Goal: Task Accomplishment & Management: Complete application form

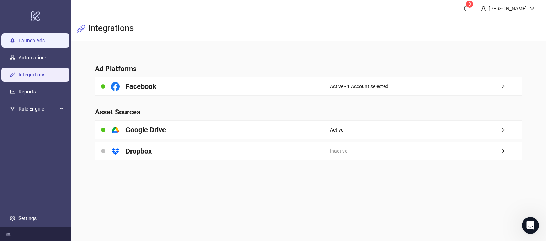
click at [45, 38] on link "Launch Ads" at bounding box center [31, 41] width 26 height 6
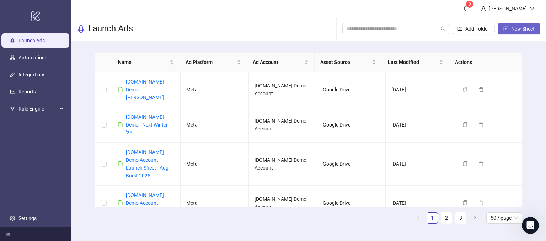
click at [519, 28] on span "New Sheet" at bounding box center [522, 29] width 23 height 6
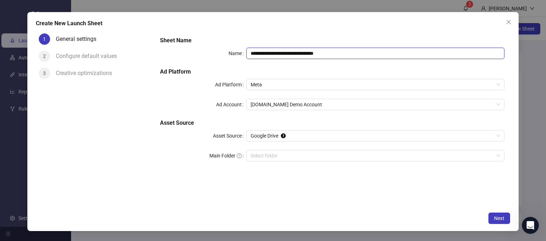
click at [335, 53] on input "**********" at bounding box center [375, 53] width 258 height 11
click at [350, 56] on input "**********" at bounding box center [375, 53] width 258 height 11
drag, startPoint x: 343, startPoint y: 56, endPoint x: 285, endPoint y: 58, distance: 58.3
click at [285, 58] on input "**********" at bounding box center [375, 53] width 258 height 11
click at [268, 85] on span "Meta" at bounding box center [376, 84] width 250 height 11
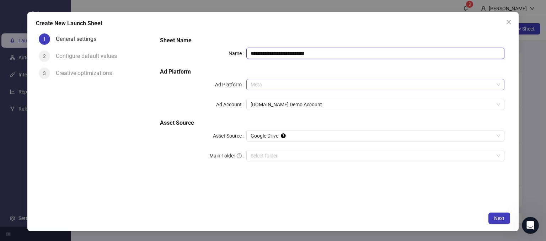
type input "**********"
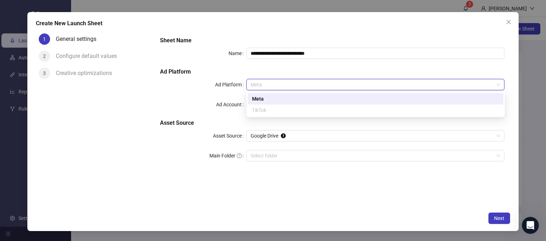
click at [259, 97] on div "Meta" at bounding box center [375, 99] width 247 height 8
click at [268, 84] on span "Meta" at bounding box center [376, 84] width 250 height 11
click at [263, 99] on div "Meta" at bounding box center [375, 99] width 247 height 8
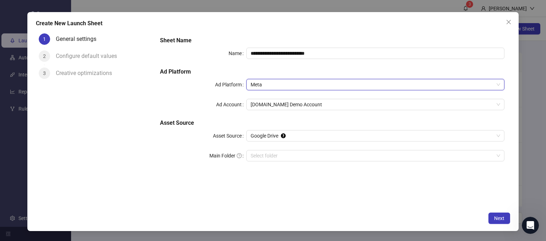
click at [181, 99] on div "Ad Account" at bounding box center [203, 104] width 86 height 11
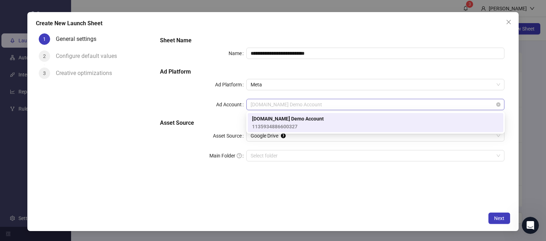
click at [255, 105] on span "[DOMAIN_NAME] Demo Account" at bounding box center [376, 104] width 250 height 11
click at [254, 118] on span "[DOMAIN_NAME] Demo Account" at bounding box center [288, 119] width 72 height 8
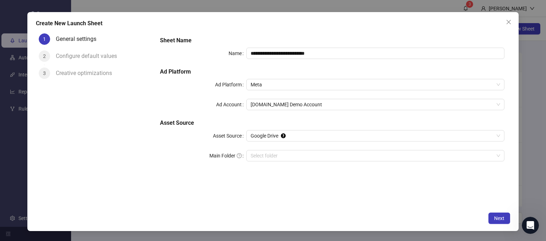
click at [145, 142] on div "1 General settings 2 Configure default values 3 Creative optimizations" at bounding box center [95, 120] width 119 height 178
click at [256, 134] on span "Google Drive" at bounding box center [376, 135] width 250 height 11
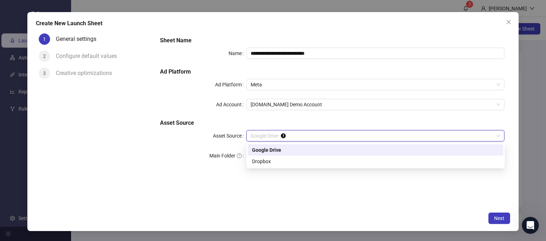
click at [261, 151] on div "Google Drive" at bounding box center [375, 150] width 247 height 8
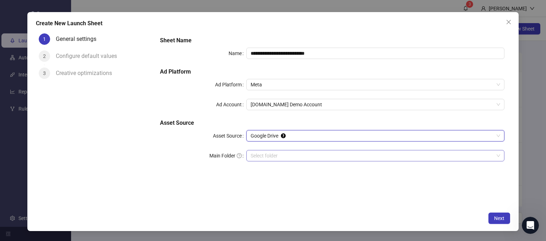
click at [260, 157] on input "Main Folder" at bounding box center [372, 155] width 243 height 11
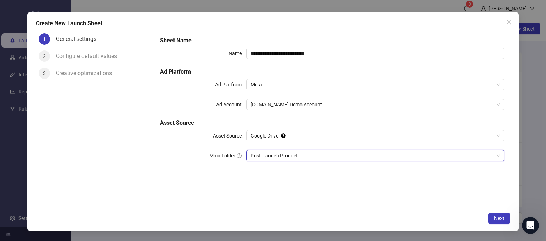
click at [402, 181] on div "**********" at bounding box center [332, 120] width 356 height 178
click at [493, 216] on button "Next" at bounding box center [499, 217] width 22 height 11
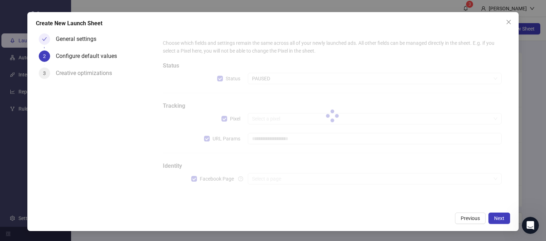
type input "**********"
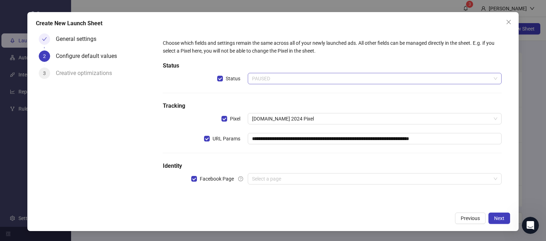
click at [270, 80] on span "PAUSED" at bounding box center [375, 78] width 246 height 11
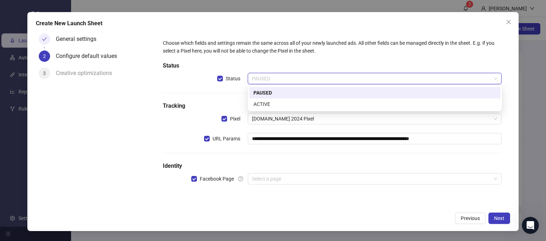
click at [264, 90] on div "PAUSED" at bounding box center [374, 93] width 243 height 8
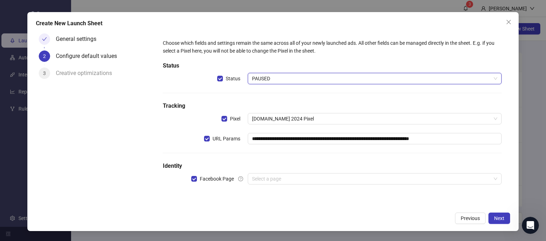
click at [264, 79] on span "PAUSED" at bounding box center [375, 78] width 246 height 11
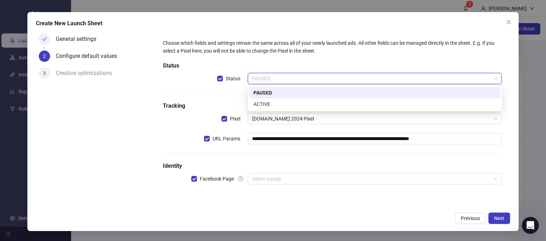
click at [259, 89] on div "PAUSED" at bounding box center [374, 93] width 243 height 8
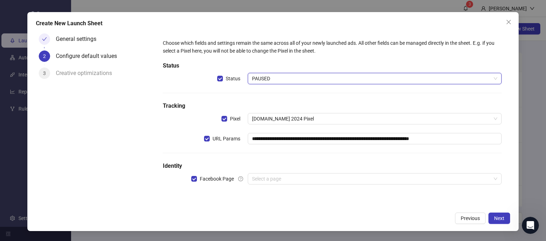
click at [152, 143] on div "General settings 2 Configure default values 3 Creative optimizations" at bounding box center [95, 120] width 119 height 178
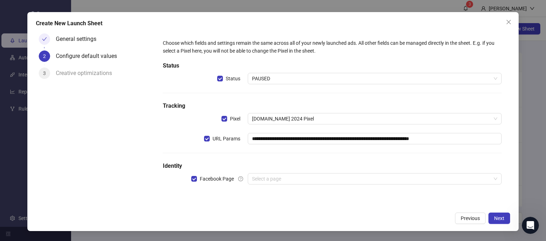
click at [121, 159] on div "General settings 2 Configure default values 3 Creative optimizations" at bounding box center [95, 120] width 119 height 178
click at [269, 177] on input "search" at bounding box center [371, 178] width 239 height 11
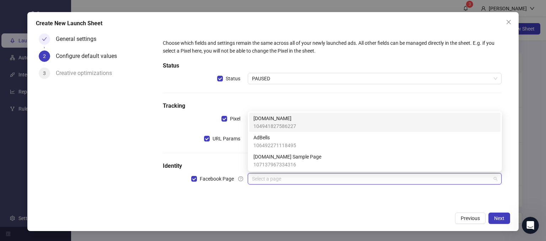
click at [271, 125] on span "104941827586227" at bounding box center [274, 126] width 43 height 8
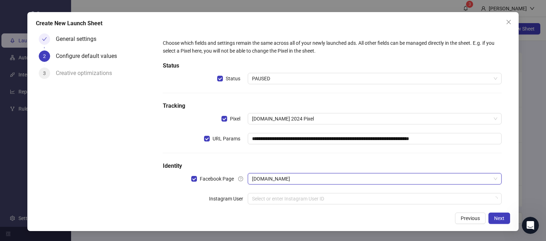
click at [164, 198] on div "Instagram User" at bounding box center [205, 198] width 85 height 11
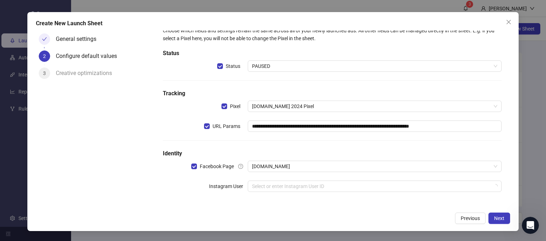
scroll to position [13, 0]
click at [268, 182] on input "search" at bounding box center [371, 186] width 239 height 11
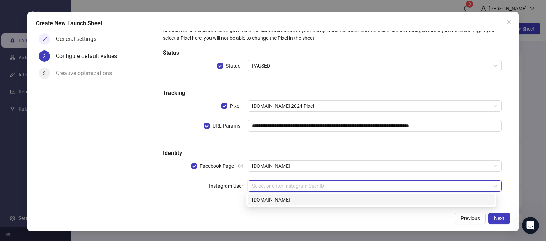
click at [260, 198] on div "[DOMAIN_NAME]" at bounding box center [371, 200] width 238 height 8
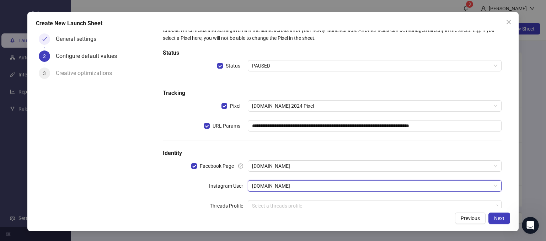
drag, startPoint x: 174, startPoint y: 190, endPoint x: 178, endPoint y: 191, distance: 4.1
click at [174, 190] on div "Instagram User" at bounding box center [205, 185] width 85 height 11
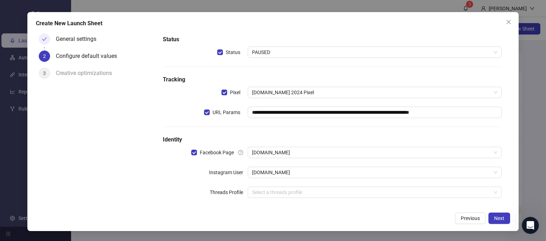
scroll to position [33, 0]
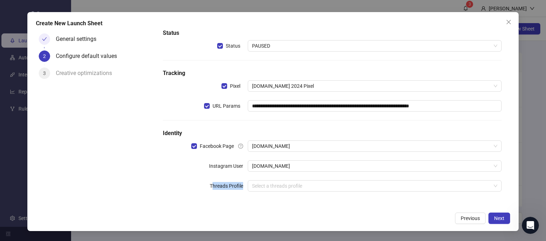
drag, startPoint x: 210, startPoint y: 189, endPoint x: 225, endPoint y: 192, distance: 14.5
click at [240, 191] on label "Threads Profile" at bounding box center [229, 185] width 38 height 11
click at [169, 194] on div "**********" at bounding box center [332, 103] width 344 height 199
drag, startPoint x: 208, startPoint y: 164, endPoint x: 274, endPoint y: 169, distance: 67.0
click at [283, 167] on div "Instagram User [DOMAIN_NAME]" at bounding box center [332, 165] width 339 height 11
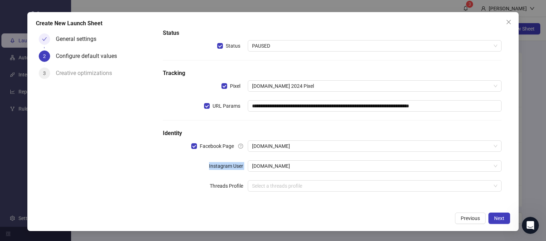
click at [189, 180] on div "Threads Profile" at bounding box center [205, 185] width 85 height 11
click at [500, 219] on span "Next" at bounding box center [499, 218] width 10 height 6
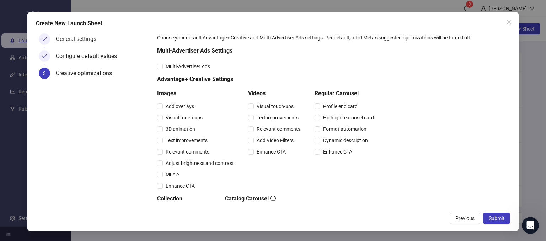
scroll to position [0, 0]
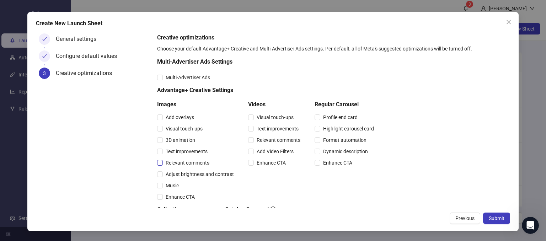
click at [161, 166] on label "Relevant comments" at bounding box center [184, 163] width 55 height 8
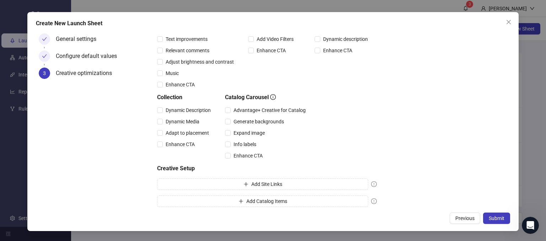
scroll to position [117, 0]
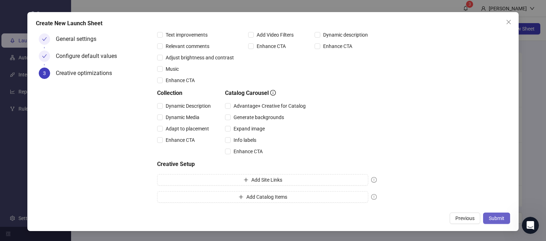
click at [498, 217] on span "Submit" at bounding box center [497, 218] width 16 height 6
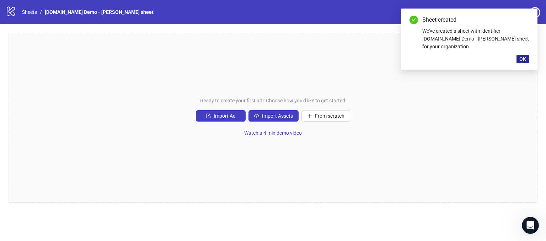
click at [522, 56] on span "OK" at bounding box center [522, 59] width 7 height 6
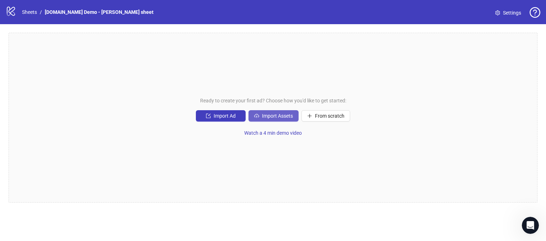
click at [275, 116] on span "Import Assets" at bounding box center [277, 116] width 31 height 6
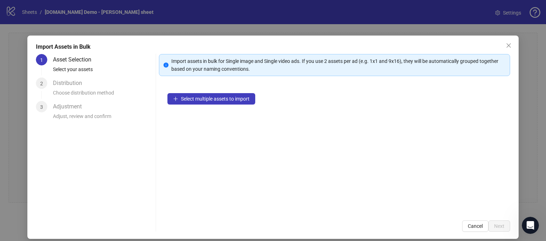
scroll to position [6, 0]
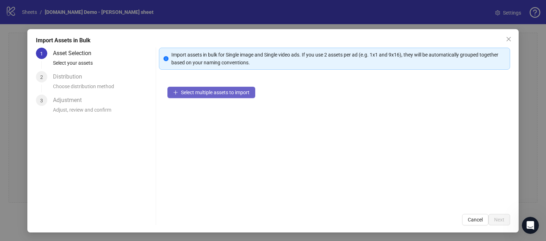
click at [198, 94] on span "Select multiple assets to import" at bounding box center [215, 93] width 69 height 6
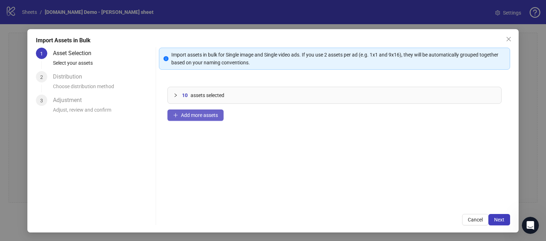
click at [184, 115] on span "Add more assets" at bounding box center [199, 115] width 37 height 6
click at [329, 145] on div "18 assets selected Add more assets" at bounding box center [334, 141] width 351 height 127
click at [206, 117] on span "Add more assets" at bounding box center [199, 115] width 37 height 6
click at [495, 219] on span "Next" at bounding box center [499, 220] width 10 height 6
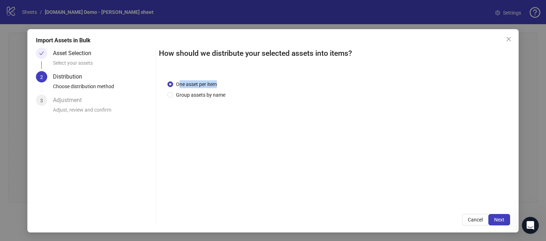
drag, startPoint x: 179, startPoint y: 80, endPoint x: 258, endPoint y: 89, distance: 79.7
click at [226, 81] on div "One asset per item" at bounding box center [197, 84] width 61 height 8
drag, startPoint x: 274, startPoint y: 97, endPoint x: 239, endPoint y: 94, distance: 35.6
click at [274, 97] on div "One asset per item Group assets by name" at bounding box center [334, 89] width 334 height 18
click at [298, 167] on div "One asset per item Group assets by name" at bounding box center [334, 139] width 351 height 134
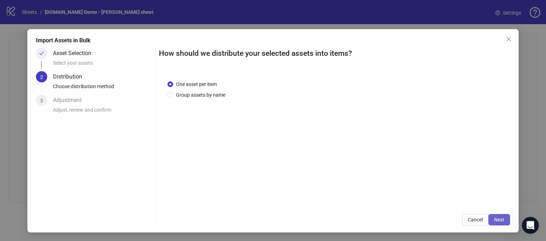
click at [495, 219] on span "Next" at bounding box center [499, 220] width 10 height 6
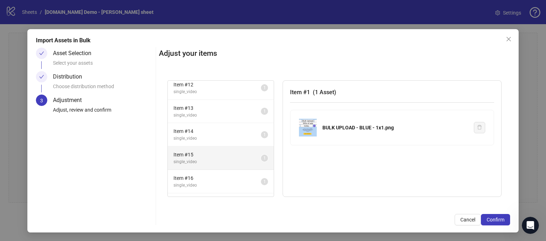
scroll to position [303, 0]
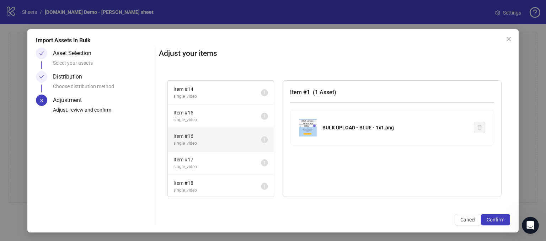
click at [212, 136] on span "Item # 16" at bounding box center [216, 136] width 87 height 8
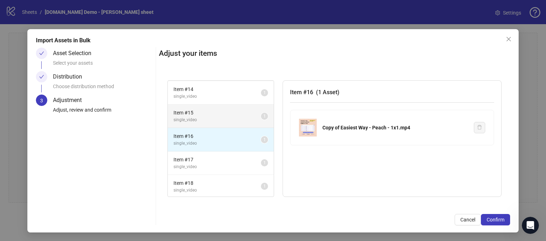
click at [215, 107] on li "Item # 15 single_video 1" at bounding box center [221, 115] width 106 height 23
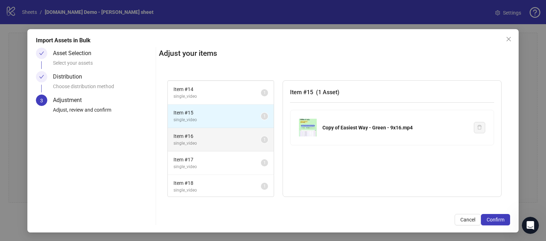
drag, startPoint x: 214, startPoint y: 167, endPoint x: 232, endPoint y: 128, distance: 43.4
click at [214, 167] on span "single_video" at bounding box center [216, 166] width 87 height 7
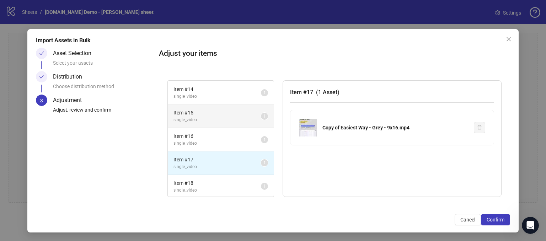
click at [224, 111] on span "Item # 15" at bounding box center [216, 113] width 87 height 8
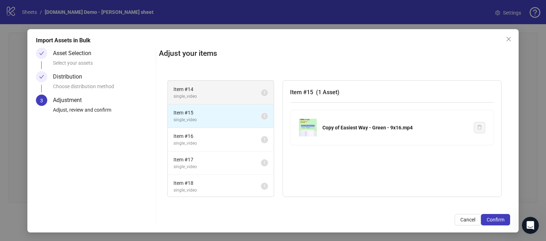
click at [226, 93] on span "single_video" at bounding box center [216, 96] width 87 height 7
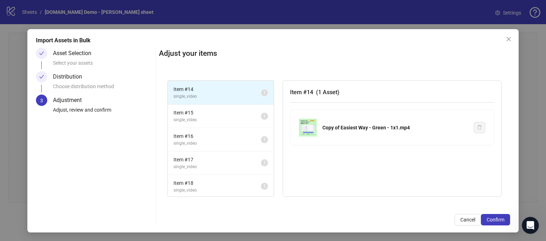
scroll to position [0, 0]
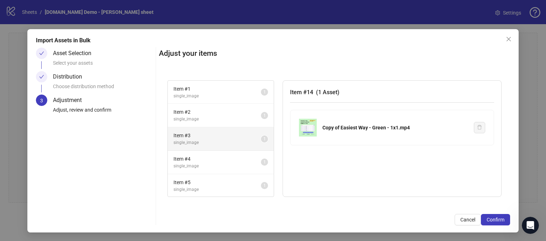
drag, startPoint x: 214, startPoint y: 151, endPoint x: 217, endPoint y: 141, distance: 10.5
click at [214, 151] on li "Item # 4 single_image 1" at bounding box center [221, 162] width 106 height 23
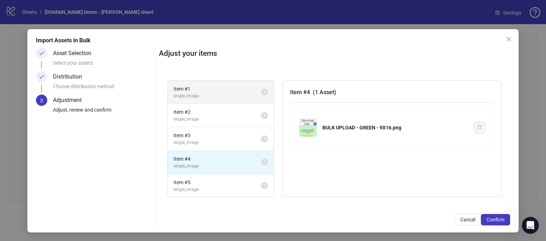
click at [210, 96] on span "single_image" at bounding box center [216, 96] width 87 height 7
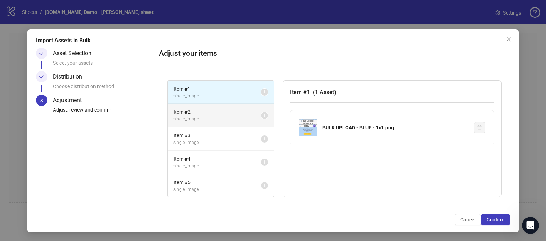
click at [206, 122] on span "single_image" at bounding box center [216, 119] width 87 height 7
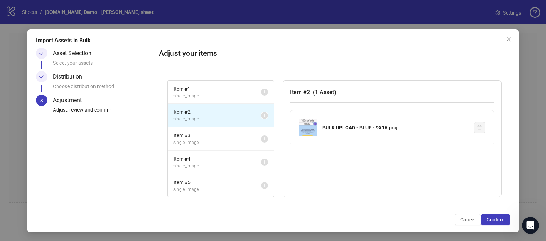
drag, startPoint x: 210, startPoint y: 141, endPoint x: 215, endPoint y: 109, distance: 32.3
click at [211, 139] on span "single_image" at bounding box center [216, 142] width 87 height 7
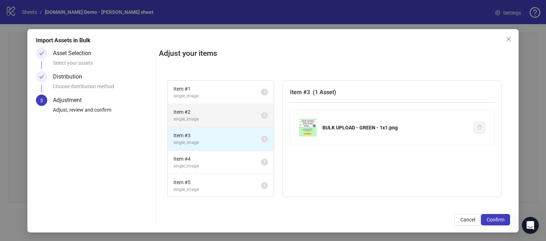
click at [213, 106] on li "Item # 2 single_image 1" at bounding box center [221, 115] width 106 height 23
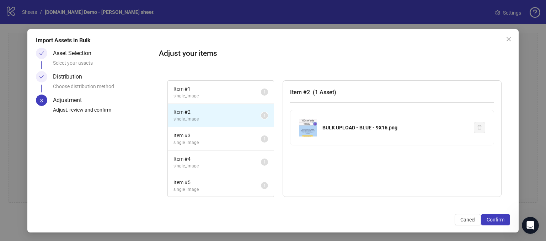
click at [231, 113] on span "Item # 2" at bounding box center [216, 112] width 87 height 8
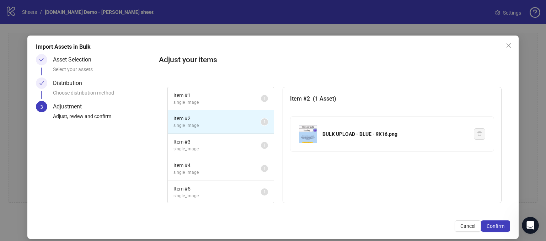
click at [313, 50] on div "Import Assets in Bulk" at bounding box center [273, 47] width 474 height 9
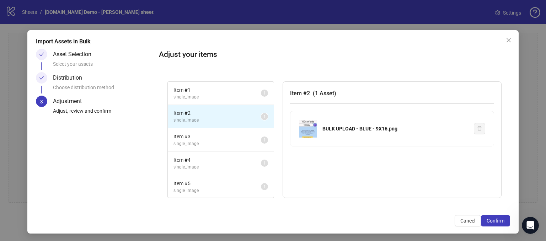
scroll to position [6, 0]
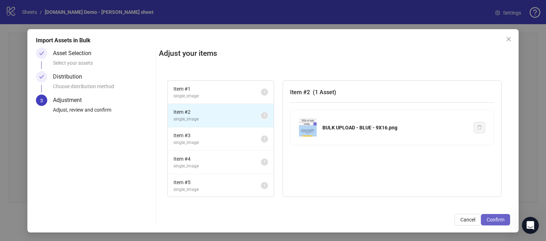
click at [492, 220] on span "Confirm" at bounding box center [495, 220] width 18 height 6
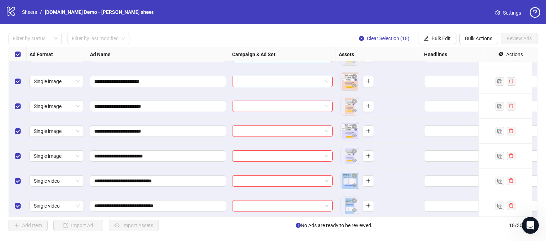
scroll to position [0, 0]
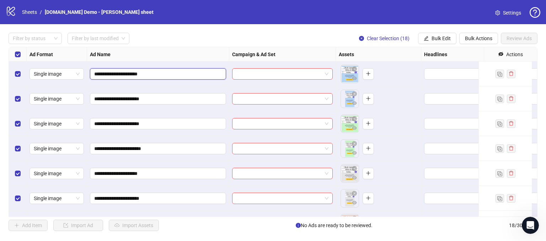
click at [185, 70] on input "**********" at bounding box center [157, 74] width 126 height 8
type input "**********"
click at [189, 53] on div "Ad Name" at bounding box center [158, 54] width 142 height 14
click at [254, 77] on input "search" at bounding box center [279, 74] width 86 height 11
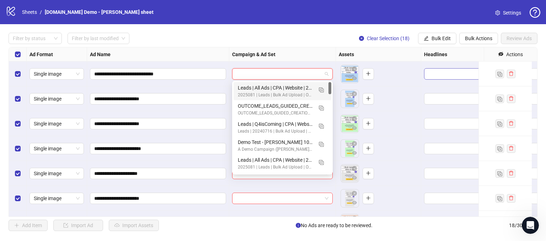
click at [438, 79] on span "Edit values" at bounding box center [474, 73] width 101 height 11
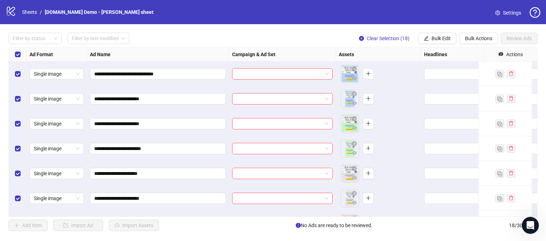
click at [438, 131] on div at bounding box center [474, 123] width 107 height 25
drag, startPoint x: 313, startPoint y: 46, endPoint x: 312, endPoint y: 50, distance: 4.6
click at [314, 46] on div "**********" at bounding box center [273, 131] width 546 height 215
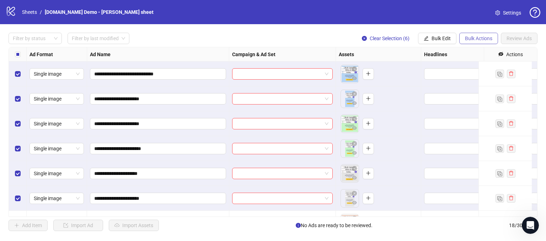
click at [486, 37] on span "Bulk Actions" at bounding box center [478, 39] width 27 height 6
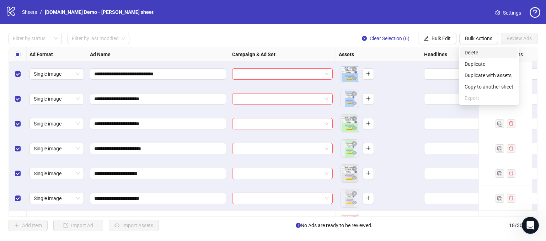
click at [468, 52] on span "Delete" at bounding box center [488, 53] width 49 height 8
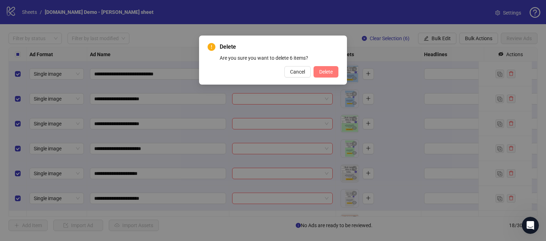
click at [331, 74] on span "Delete" at bounding box center [326, 72] width 14 height 6
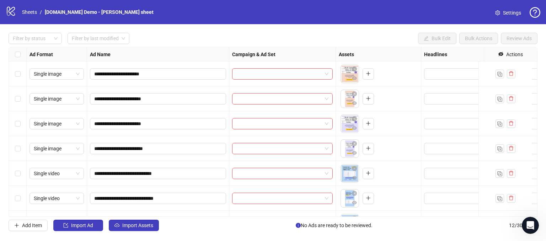
click at [24, 99] on div "Select row 2" at bounding box center [18, 98] width 18 height 25
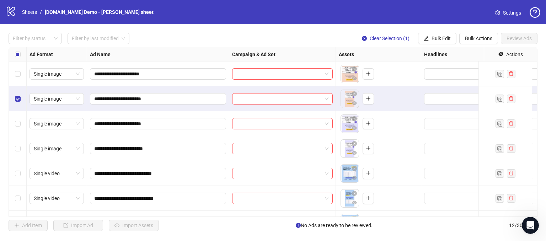
click at [16, 127] on label "Select row 3" at bounding box center [18, 124] width 6 height 8
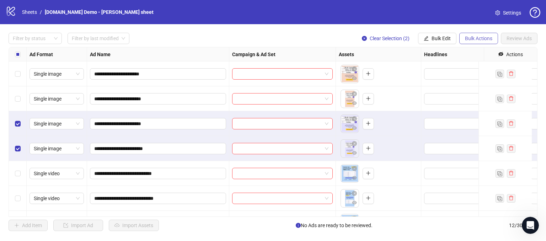
click at [477, 38] on span "Bulk Actions" at bounding box center [478, 39] width 27 height 6
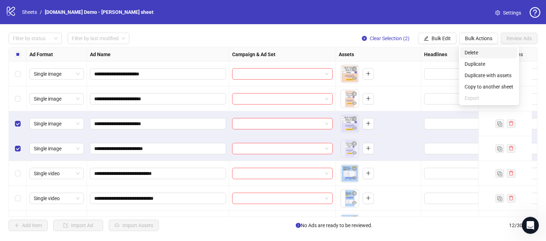
click at [469, 54] on span "Delete" at bounding box center [488, 53] width 49 height 8
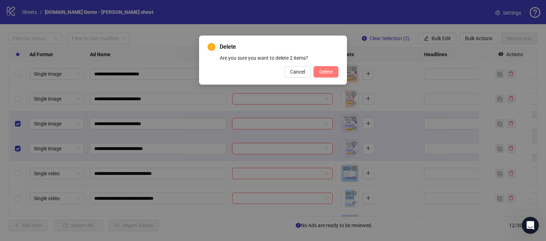
click at [320, 73] on span "Delete" at bounding box center [326, 72] width 14 height 6
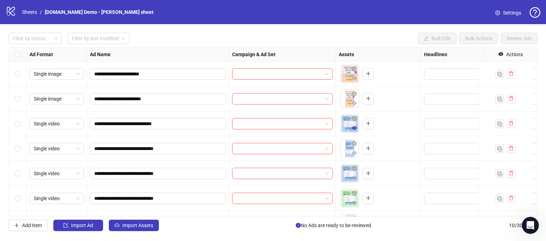
click at [354, 128] on icon "eye" at bounding box center [354, 128] width 5 height 4
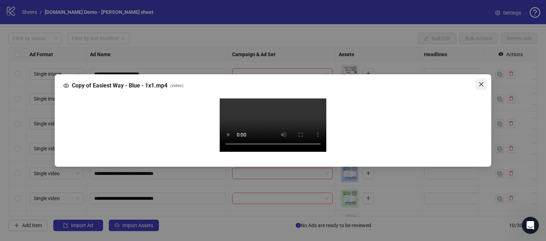
click at [481, 81] on icon "close" at bounding box center [481, 84] width 6 height 6
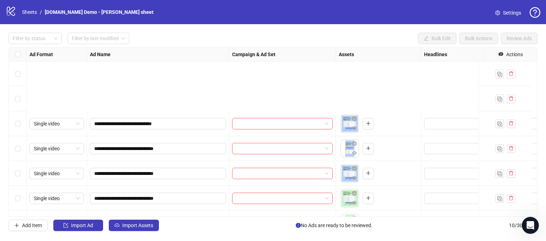
scroll to position [99, 0]
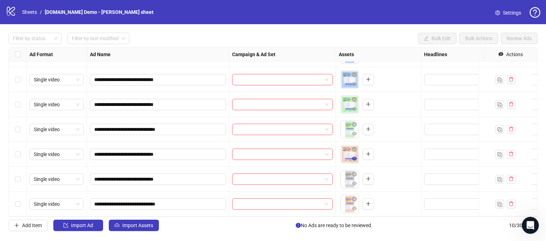
click at [355, 157] on icon "eye" at bounding box center [354, 159] width 5 height 4
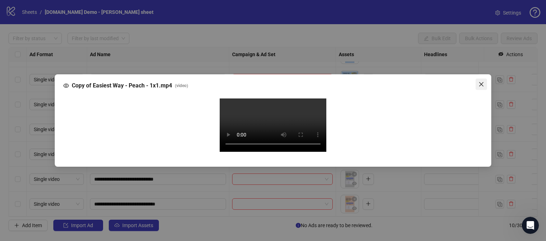
click at [480, 81] on icon "close" at bounding box center [481, 84] width 6 height 6
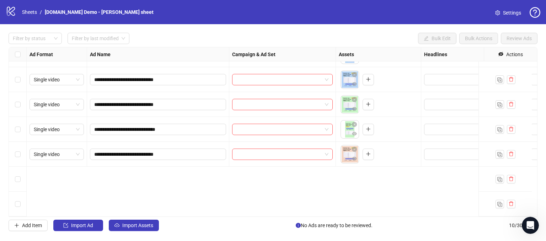
scroll to position [0, 0]
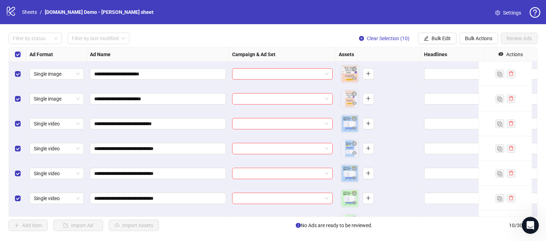
click at [498, 53] on icon "eye-invisible" at bounding box center [500, 54] width 5 height 4
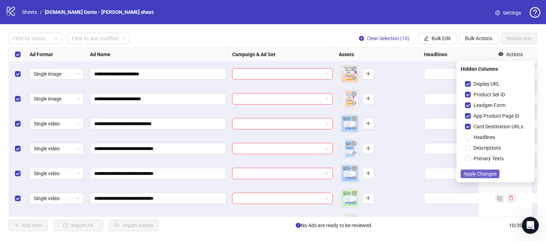
click at [470, 173] on span "Apply Changes" at bounding box center [479, 174] width 33 height 6
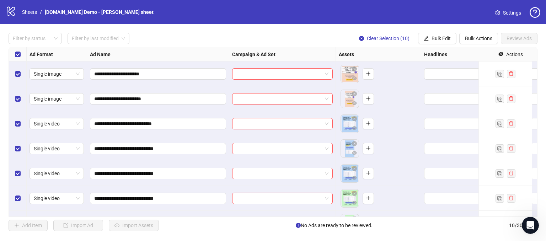
click at [294, 31] on div "**********" at bounding box center [273, 131] width 546 height 215
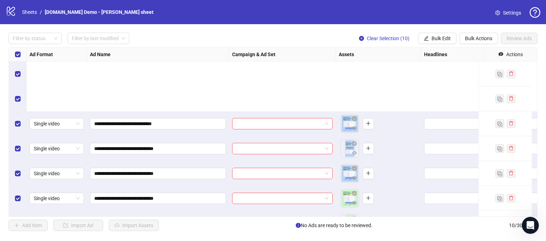
scroll to position [99, 0]
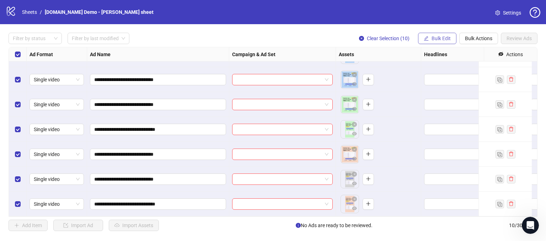
click at [435, 36] on span "Bulk Edit" at bounding box center [440, 39] width 19 height 6
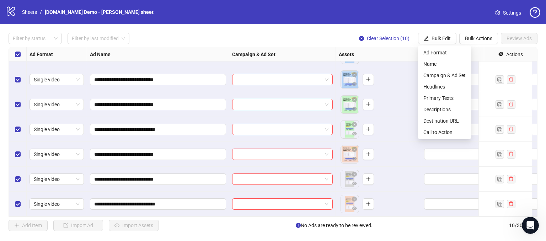
drag, startPoint x: 308, startPoint y: 38, endPoint x: 292, endPoint y: 59, distance: 26.1
click at [308, 38] on div "Filter by status Filter by last modified Clear Selection (10) Bulk Edit Bulk Ac…" at bounding box center [273, 38] width 529 height 11
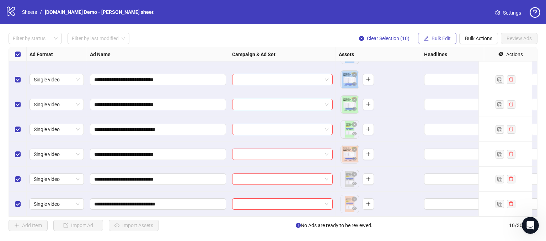
click at [435, 41] on span "Bulk Edit" at bounding box center [440, 39] width 19 height 6
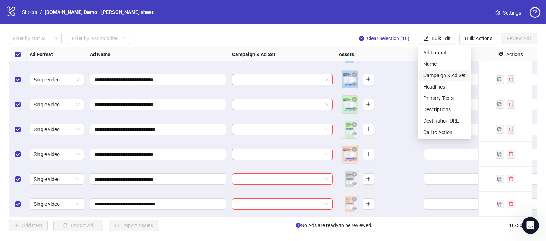
click at [431, 73] on span "Campaign & Ad Set" at bounding box center [444, 75] width 42 height 8
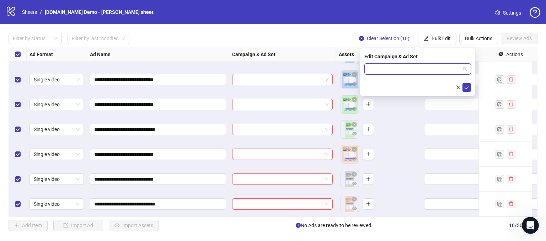
click at [373, 67] on input "search" at bounding box center [414, 69] width 92 height 11
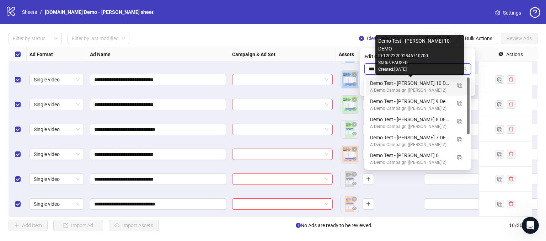
type input "****"
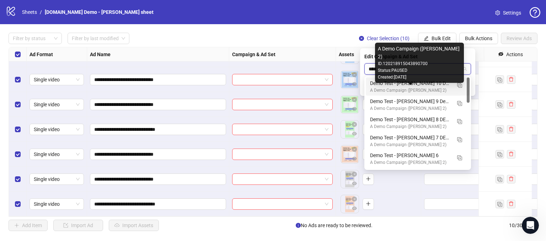
click at [391, 84] on div "Demo Test - [PERSON_NAME] 10 DEMO" at bounding box center [410, 83] width 81 height 8
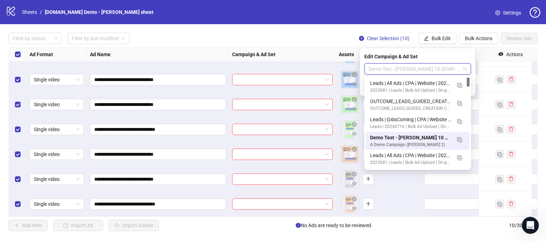
click at [449, 66] on span "Demo Test - [PERSON_NAME] 10 DEMO" at bounding box center [417, 69] width 98 height 11
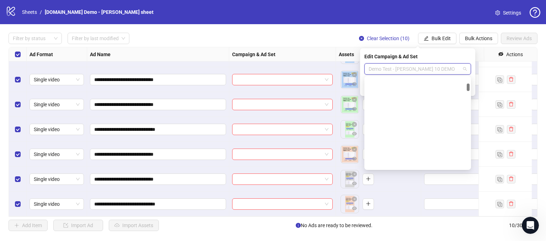
scroll to position [0, 0]
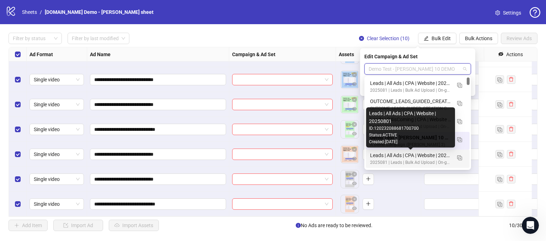
click at [388, 141] on div "Created: [DATE]" at bounding box center [410, 142] width 83 height 7
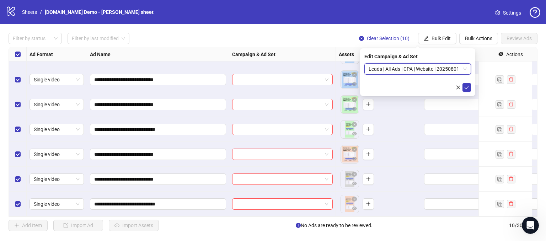
click at [418, 67] on span "Leads | All Ads | CPA | Website | 20250801" at bounding box center [417, 69] width 98 height 11
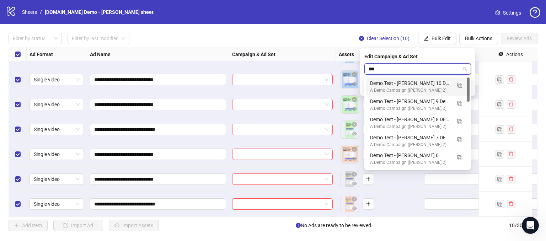
type input "****"
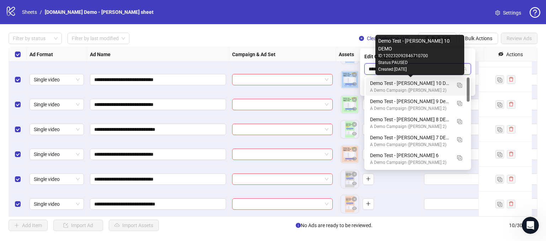
drag, startPoint x: 382, startPoint y: 86, endPoint x: 399, endPoint y: 71, distance: 22.5
click at [381, 85] on div "Demo Test - [PERSON_NAME] 10 DEMO" at bounding box center [410, 83] width 81 height 8
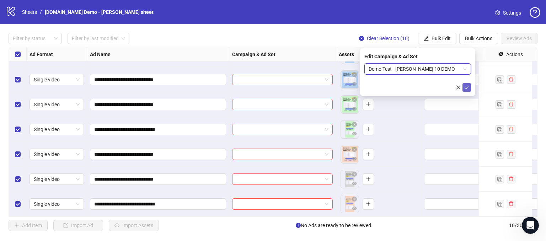
click at [469, 89] on icon "check" at bounding box center [466, 87] width 5 height 5
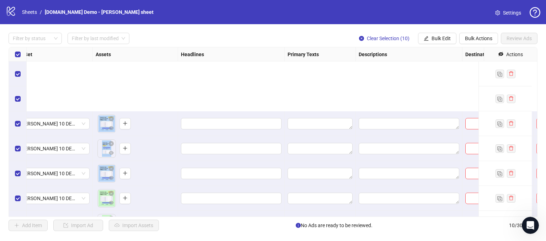
scroll to position [99, 243]
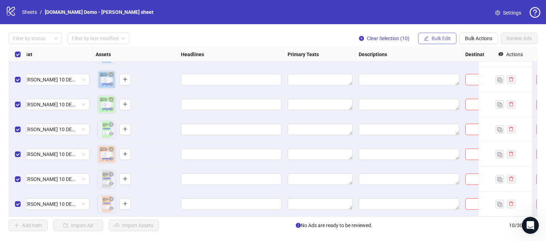
click at [441, 37] on span "Bulk Edit" at bounding box center [440, 39] width 19 height 6
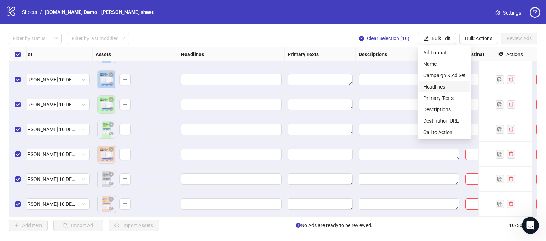
click at [429, 88] on span "Headlines" at bounding box center [444, 87] width 42 height 8
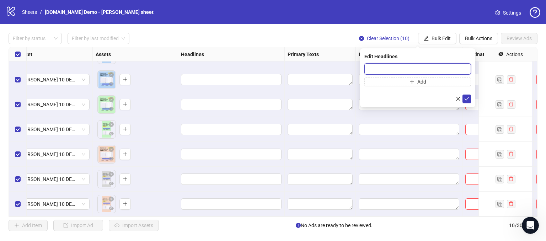
click at [405, 66] on input "text" at bounding box center [417, 68] width 107 height 11
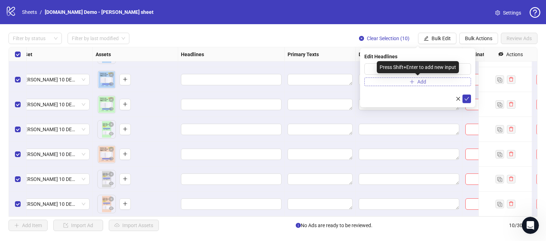
click at [403, 79] on button "Add" at bounding box center [417, 81] width 107 height 9
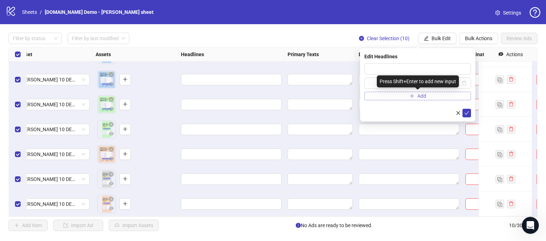
click at [382, 99] on button "Add" at bounding box center [417, 96] width 107 height 9
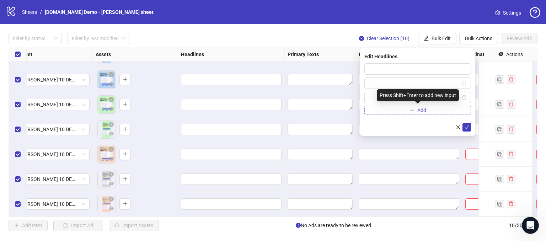
click at [395, 114] on button "Add" at bounding box center [417, 110] width 107 height 9
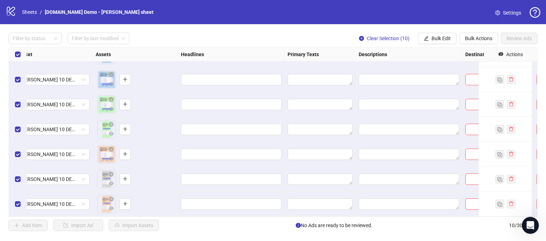
click at [307, 33] on div "Filter by status Filter by last modified Clear Selection (10) Bulk Edit Bulk Ac…" at bounding box center [273, 38] width 529 height 11
click at [311, 74] on textarea "Edit values" at bounding box center [319, 79] width 65 height 11
click at [394, 68] on div at bounding box center [409, 79] width 107 height 25
click at [395, 74] on textarea "Edit values" at bounding box center [409, 79] width 101 height 11
click at [214, 76] on input "Edit values" at bounding box center [230, 80] width 91 height 8
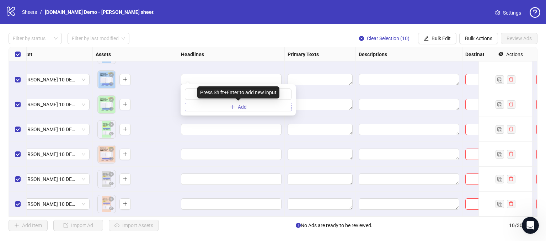
click at [222, 110] on button "Add" at bounding box center [238, 107] width 107 height 9
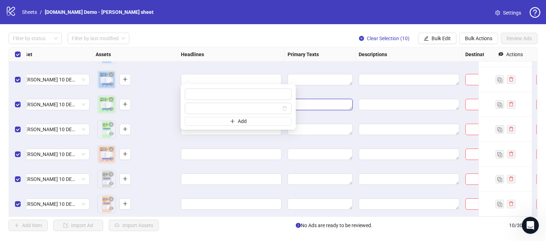
click at [318, 100] on textarea "Edit values" at bounding box center [319, 104] width 65 height 11
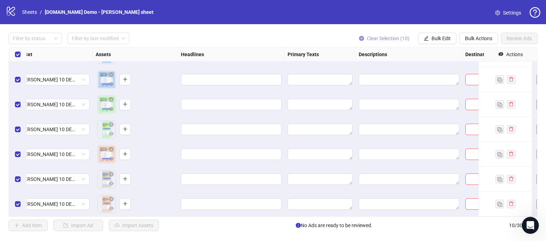
drag, startPoint x: 285, startPoint y: 38, endPoint x: 397, endPoint y: 37, distance: 112.3
click at [286, 36] on div "Filter by status Filter by last modified Clear Selection (10) Bulk Edit Bulk Ac…" at bounding box center [273, 38] width 529 height 11
click at [429, 33] on button "Bulk Edit" at bounding box center [437, 38] width 38 height 11
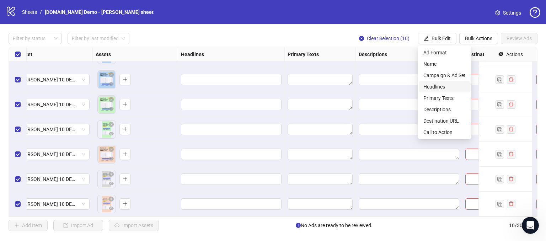
click at [435, 87] on span "Headlines" at bounding box center [444, 87] width 42 height 8
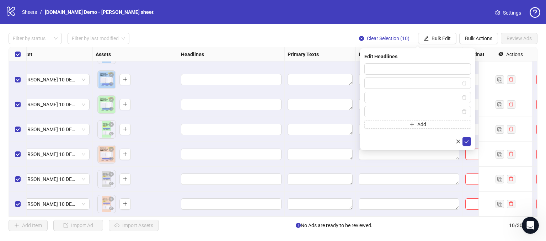
click at [380, 62] on div "Edit Headlines Add" at bounding box center [417, 99] width 115 height 102
click at [382, 67] on input "text" at bounding box center [417, 68] width 107 height 11
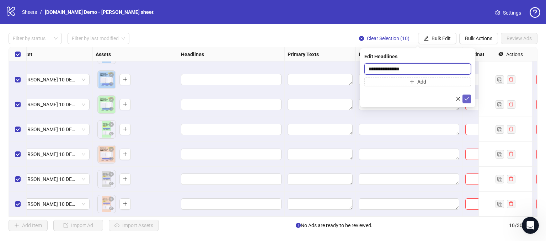
type input "**********"
click at [466, 95] on button "submit" at bounding box center [466, 99] width 9 height 9
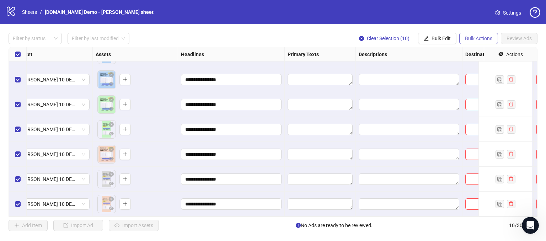
click at [470, 42] on button "Bulk Actions" at bounding box center [478, 38] width 39 height 11
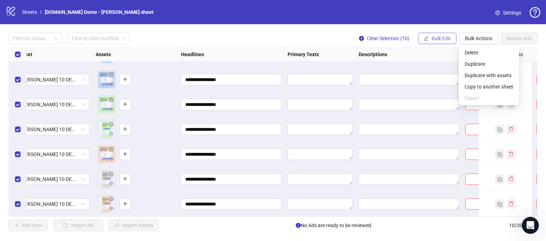
click at [439, 42] on button "Bulk Edit" at bounding box center [437, 38] width 38 height 11
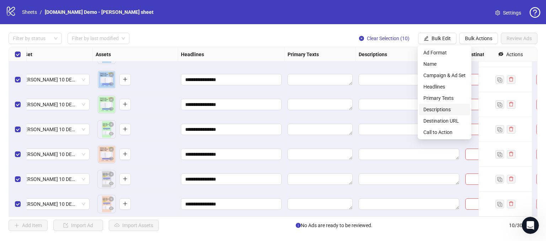
click at [432, 108] on span "Descriptions" at bounding box center [444, 110] width 42 height 8
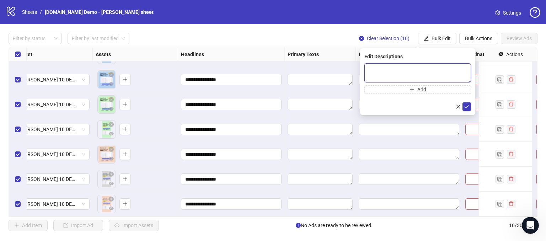
click at [398, 70] on textarea at bounding box center [417, 72] width 107 height 19
type textarea "**********"
click at [466, 107] on icon "check" at bounding box center [466, 106] width 5 height 5
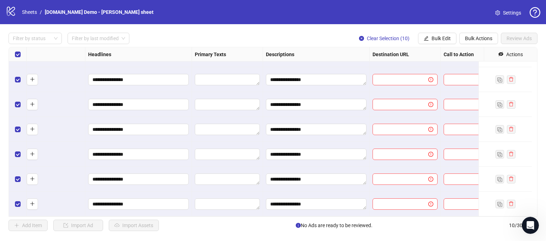
scroll to position [99, 355]
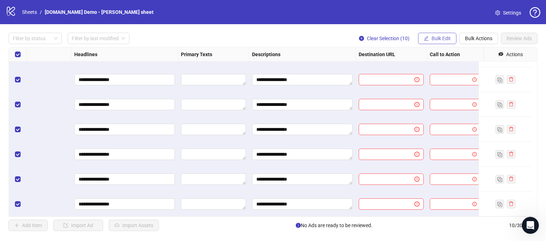
click at [437, 39] on span "Bulk Edit" at bounding box center [440, 39] width 19 height 6
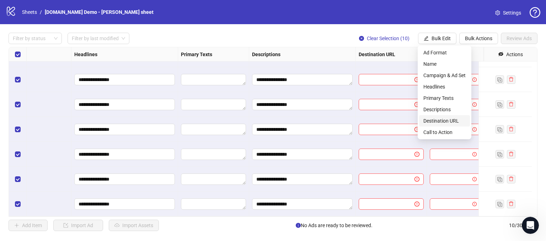
click at [428, 123] on span "Destination URL" at bounding box center [444, 121] width 42 height 8
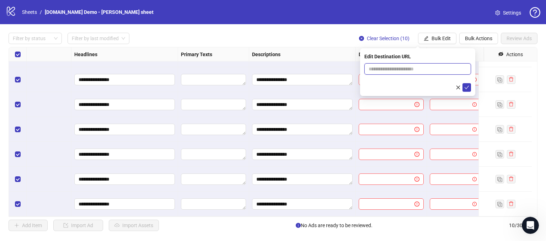
drag, startPoint x: 378, startPoint y: 70, endPoint x: 391, endPoint y: 63, distance: 14.3
click at [378, 70] on input "text" at bounding box center [414, 69] width 92 height 8
type input "**********"
drag, startPoint x: 422, startPoint y: 71, endPoint x: 368, endPoint y: 72, distance: 54.4
click at [368, 72] on span "**********" at bounding box center [417, 68] width 107 height 11
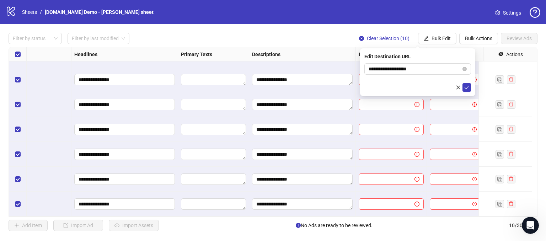
click at [381, 85] on div at bounding box center [417, 87] width 107 height 9
click at [466, 87] on icon "check" at bounding box center [466, 87] width 5 height 5
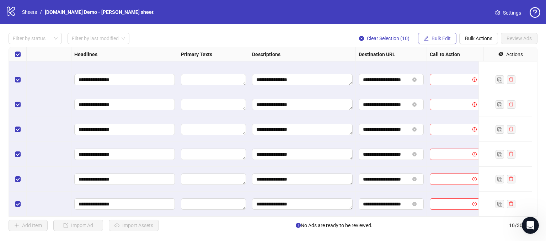
click at [443, 41] on span "Bulk Edit" at bounding box center [440, 39] width 19 height 6
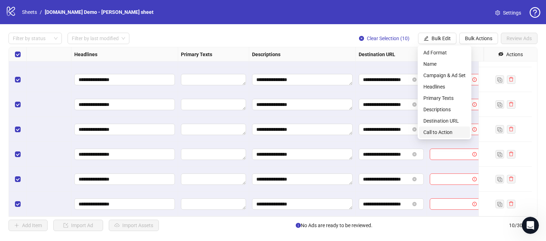
click at [435, 133] on span "Call to Action" at bounding box center [444, 132] width 42 height 8
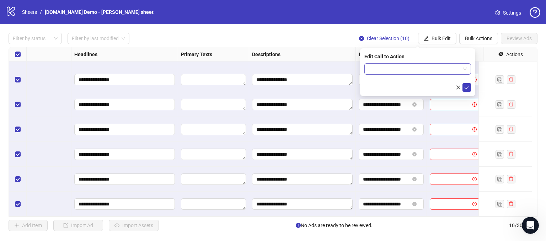
click at [384, 67] on input "search" at bounding box center [414, 69] width 92 height 11
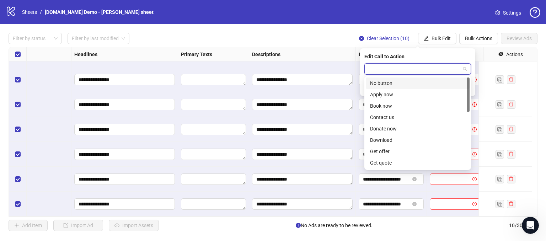
click at [395, 68] on input "search" at bounding box center [414, 69] width 92 height 11
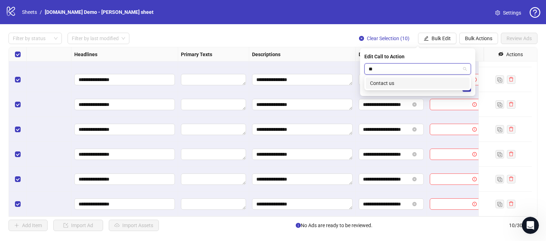
type input "*"
type input "***"
click at [412, 83] on div "Contact us" at bounding box center [417, 83] width 95 height 8
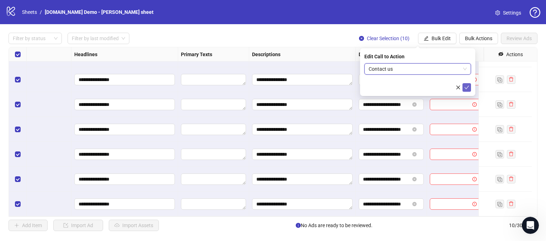
click at [465, 86] on icon "check" at bounding box center [466, 87] width 5 height 5
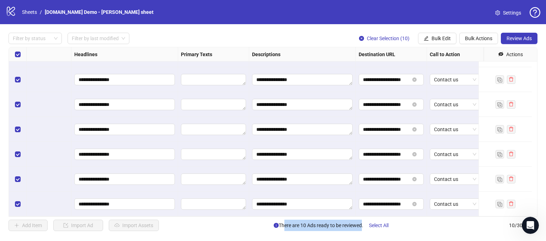
drag, startPoint x: 281, startPoint y: 226, endPoint x: 360, endPoint y: 224, distance: 78.6
click at [360, 224] on span "There are 10 Ads ready to be reviewed. Select All" at bounding box center [334, 225] width 120 height 11
click at [409, 226] on div "Add Item Import Ad Import Assets There are 10 Ads ready to be reviewed. Select …" at bounding box center [273, 225] width 529 height 11
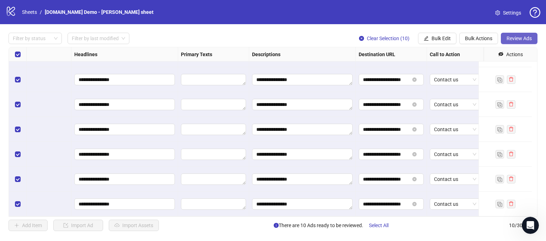
click at [517, 36] on span "Review Ads" at bounding box center [518, 39] width 25 height 6
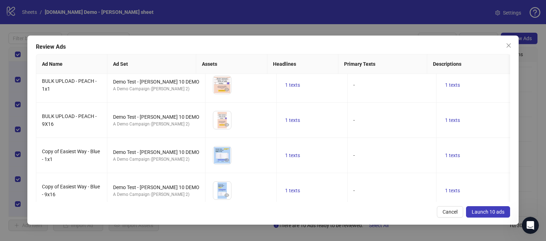
scroll to position [0, 0]
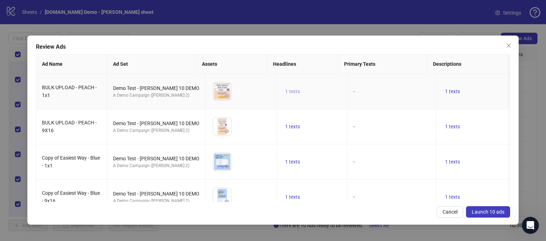
click at [285, 92] on span "1 texts" at bounding box center [292, 91] width 15 height 6
click at [355, 102] on div "1 of 1" at bounding box center [355, 99] width 89 height 8
click at [430, 52] on div "Review Ads Ad Name Ad Set Assets Headlines Primary Texts Descriptions Destinati…" at bounding box center [272, 130] width 491 height 189
click at [448, 91] on span "1 texts" at bounding box center [452, 91] width 15 height 6
click at [412, 132] on td "-" at bounding box center [392, 126] width 89 height 35
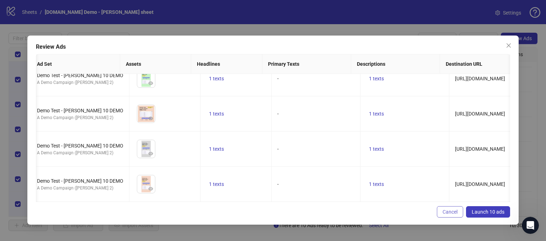
click at [448, 209] on span "Cancel" at bounding box center [449, 212] width 15 height 6
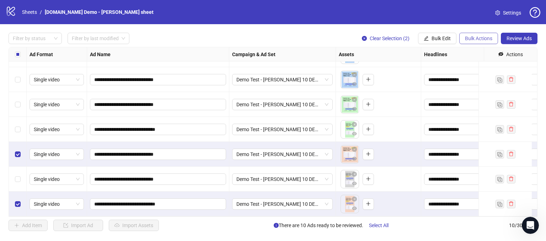
click at [478, 42] on button "Bulk Actions" at bounding box center [478, 38] width 39 height 11
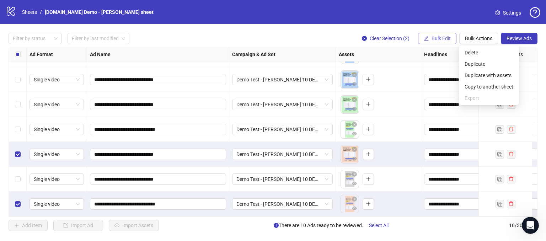
click at [443, 33] on div "**********" at bounding box center [273, 131] width 546 height 215
click at [442, 37] on span "Bulk Edit" at bounding box center [440, 39] width 19 height 6
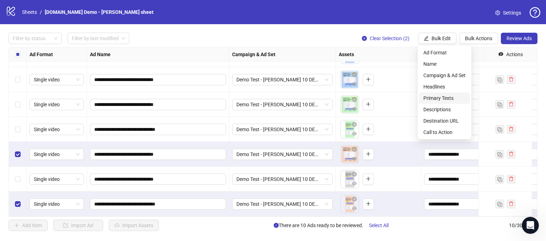
click at [435, 99] on span "Primary Texts" at bounding box center [444, 98] width 42 height 8
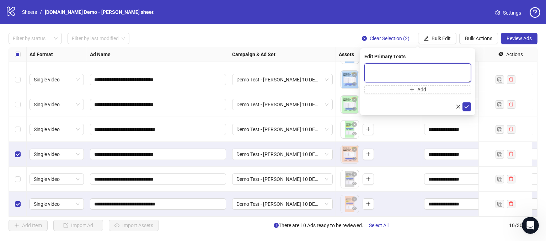
click at [388, 72] on textarea at bounding box center [417, 72] width 107 height 19
type textarea "**********"
click at [465, 106] on icon "check" at bounding box center [466, 106] width 5 height 4
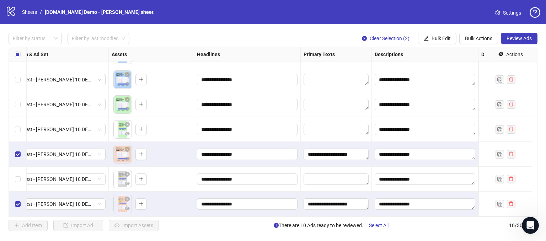
scroll to position [99, 0]
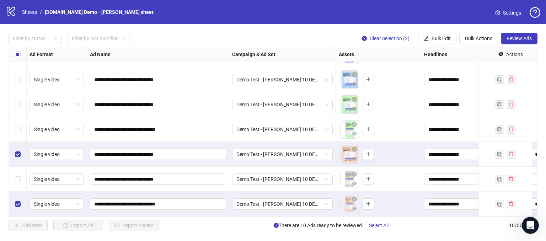
drag, startPoint x: 16, startPoint y: 170, endPoint x: 14, endPoint y: 151, distance: 19.0
click at [16, 175] on label "Select row 9" at bounding box center [18, 179] width 6 height 8
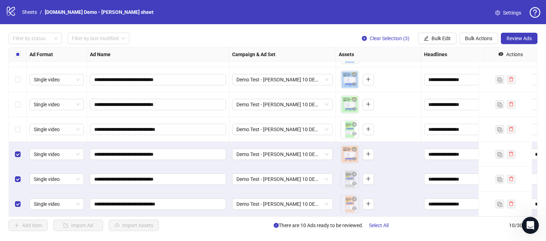
click at [15, 129] on div "Select row 7" at bounding box center [18, 129] width 18 height 25
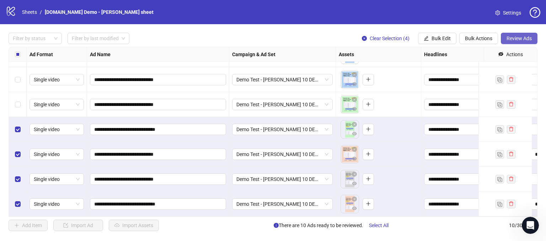
click at [523, 37] on span "Review Ads" at bounding box center [518, 39] width 25 height 6
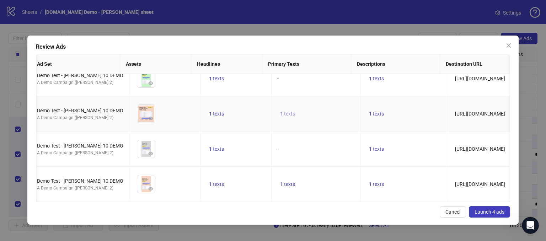
click at [280, 111] on span "1 texts" at bounding box center [287, 114] width 15 height 6
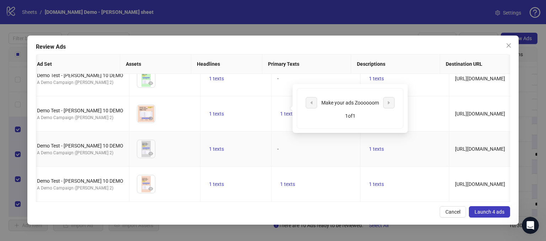
click at [333, 155] on td "-" at bounding box center [315, 148] width 89 height 35
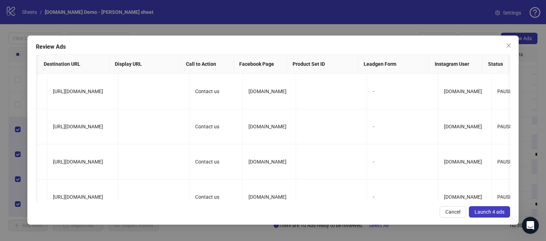
scroll to position [0, 546]
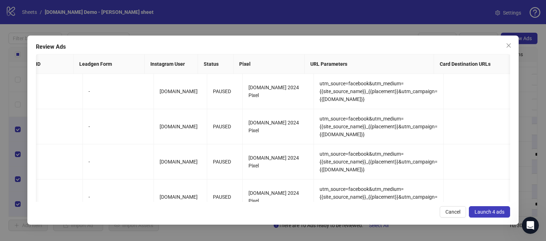
click at [492, 212] on span "Launch 4 ads" at bounding box center [489, 212] width 30 height 6
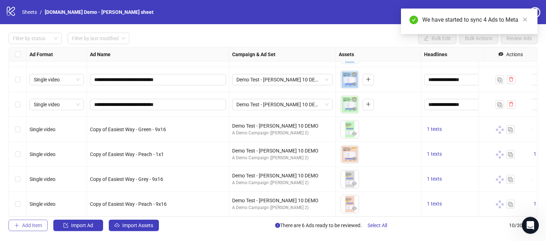
click at [34, 228] on span "Add Item" at bounding box center [32, 225] width 20 height 6
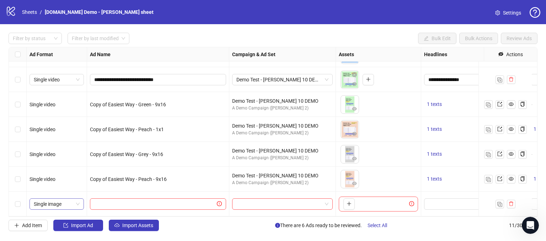
click at [61, 202] on span "Single image" at bounding box center [57, 204] width 46 height 11
click at [98, 201] on input "text" at bounding box center [154, 204] width 121 height 8
click at [183, 231] on div "**********" at bounding box center [273, 131] width 546 height 215
drag, startPoint x: 537, startPoint y: 147, endPoint x: 540, endPoint y: 138, distance: 10.1
click at [540, 138] on div "**********" at bounding box center [273, 131] width 546 height 215
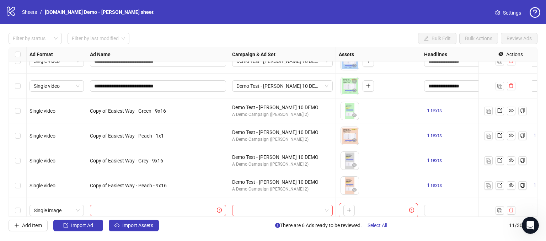
scroll to position [124, 0]
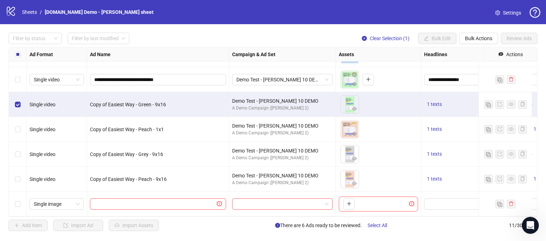
click at [15, 119] on div "Select row 8" at bounding box center [18, 129] width 18 height 25
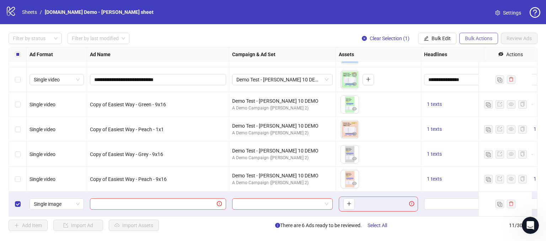
click at [471, 39] on span "Bulk Actions" at bounding box center [478, 39] width 27 height 6
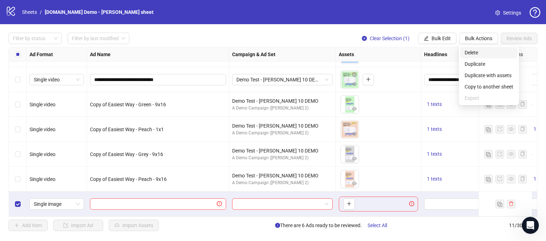
click at [470, 52] on span "Delete" at bounding box center [488, 53] width 49 height 8
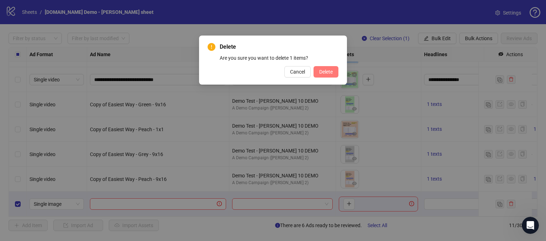
click at [325, 72] on span "Delete" at bounding box center [326, 72] width 14 height 6
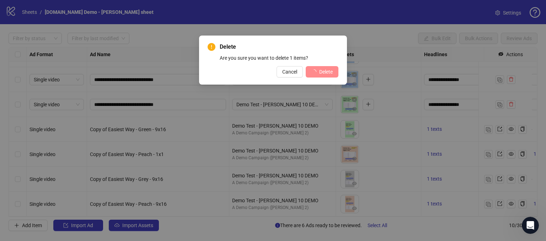
scroll to position [99, 0]
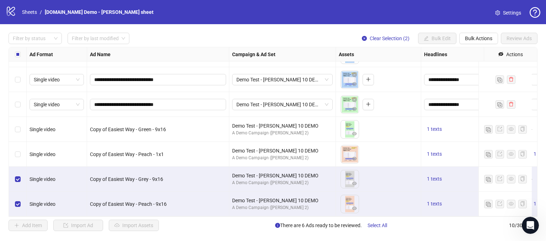
click at [16, 150] on label "Select row 8" at bounding box center [18, 154] width 6 height 8
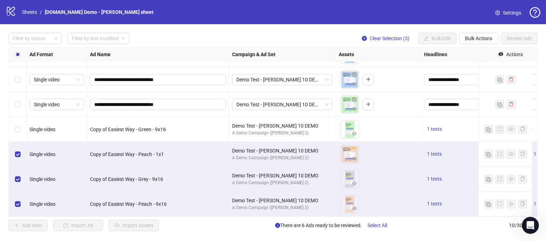
click at [17, 128] on div "Select row 7" at bounding box center [18, 129] width 18 height 25
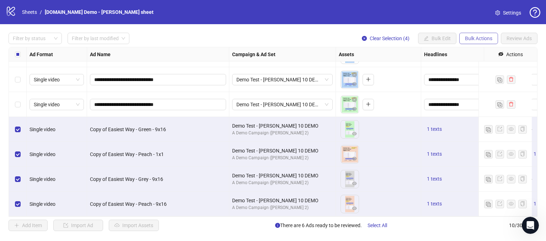
click at [477, 41] on button "Bulk Actions" at bounding box center [478, 38] width 39 height 11
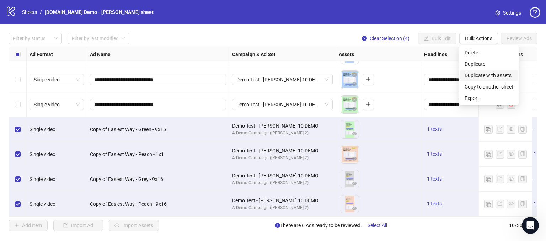
click at [476, 76] on span "Duplicate with assets" at bounding box center [488, 75] width 49 height 8
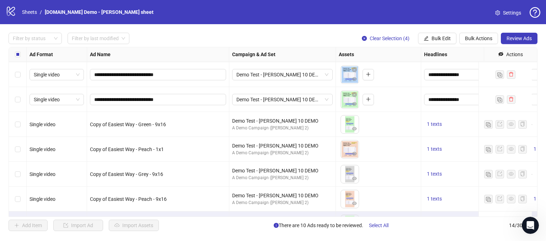
scroll to position [198, 0]
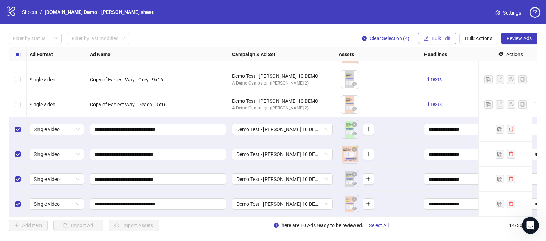
click at [438, 37] on span "Bulk Edit" at bounding box center [440, 39] width 19 height 6
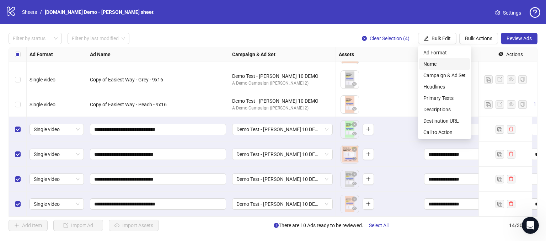
click at [430, 65] on span "Name" at bounding box center [444, 64] width 42 height 8
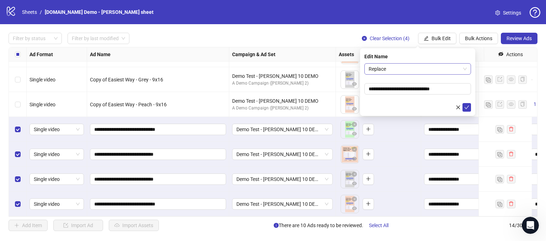
click at [393, 69] on span "Replace" at bounding box center [417, 69] width 98 height 11
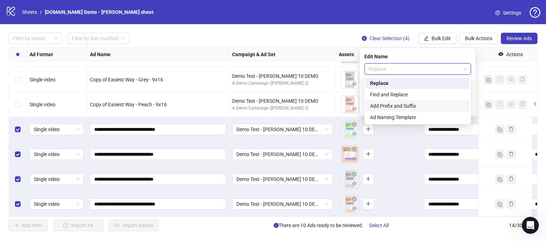
click at [375, 107] on div "Add Prefix and Suffix" at bounding box center [417, 106] width 95 height 8
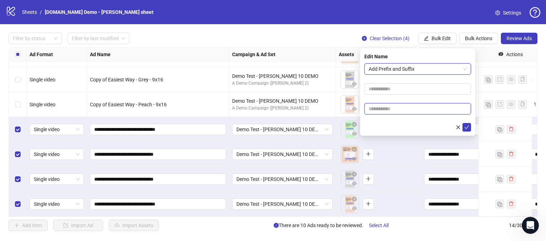
drag, startPoint x: 378, startPoint y: 112, endPoint x: 382, endPoint y: 109, distance: 4.5
click at [378, 112] on input "text" at bounding box center [417, 108] width 107 height 11
type input "*****"
click at [469, 125] on icon "check" at bounding box center [466, 127] width 5 height 5
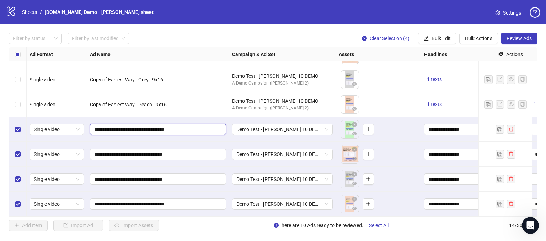
drag, startPoint x: 186, startPoint y: 124, endPoint x: 171, endPoint y: 123, distance: 15.7
click at [171, 125] on input "**********" at bounding box center [157, 129] width 126 height 8
click at [200, 142] on div "**********" at bounding box center [158, 154] width 142 height 25
click at [443, 40] on span "Bulk Edit" at bounding box center [440, 39] width 19 height 6
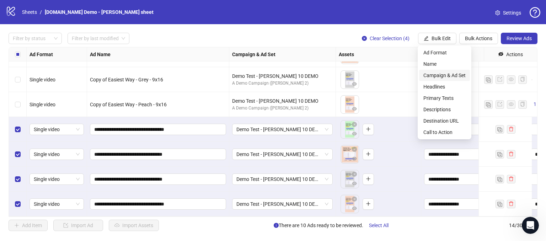
click at [438, 74] on span "Campaign & Ad Set" at bounding box center [444, 75] width 42 height 8
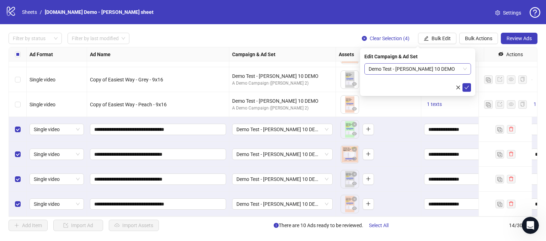
click at [436, 64] on span "Demo Test - [PERSON_NAME] 10 DEMO" at bounding box center [417, 69] width 98 height 11
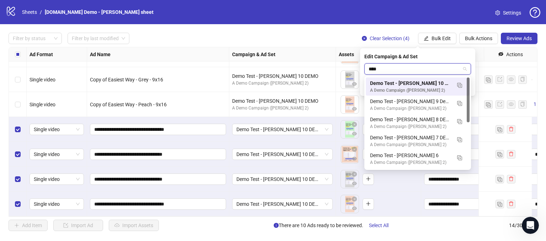
type input "*****"
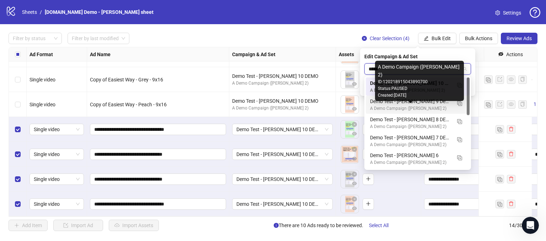
click at [400, 106] on div "A Demo Campaign ([PERSON_NAME] 2)" at bounding box center [410, 108] width 81 height 7
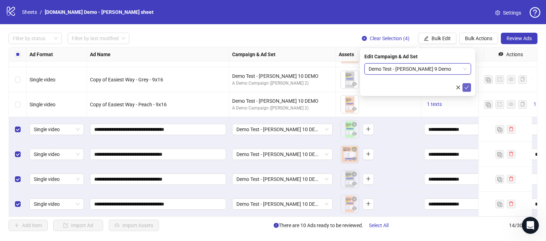
click at [466, 87] on icon "check" at bounding box center [466, 87] width 5 height 5
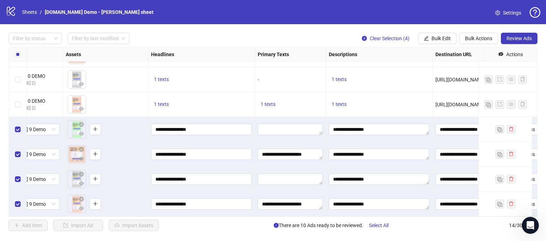
scroll to position [198, 355]
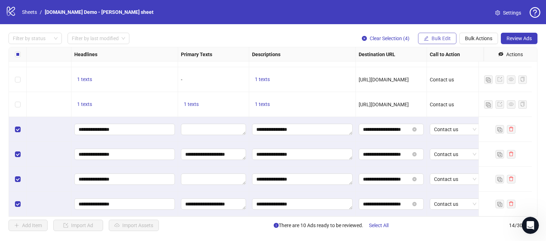
click at [430, 34] on button "Bulk Edit" at bounding box center [437, 38] width 38 height 11
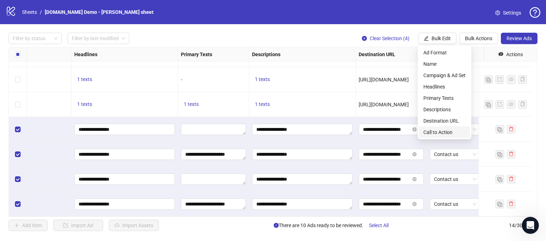
click at [428, 132] on span "Call to Action" at bounding box center [444, 132] width 42 height 8
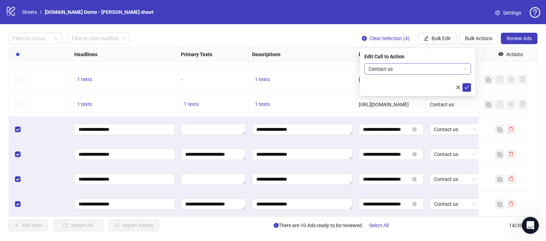
click at [414, 70] on span "Contact us" at bounding box center [417, 69] width 98 height 11
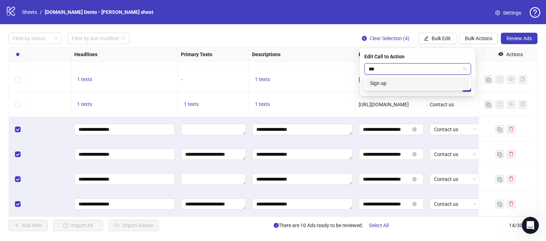
type input "****"
click at [397, 81] on div "Sign up" at bounding box center [417, 83] width 95 height 8
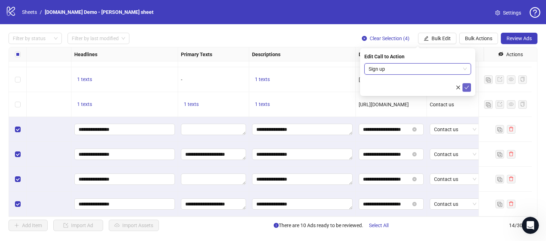
click at [468, 87] on icon "check" at bounding box center [466, 87] width 5 height 5
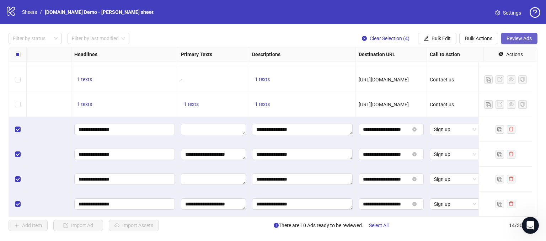
click at [513, 34] on button "Review Ads" at bounding box center [519, 38] width 37 height 11
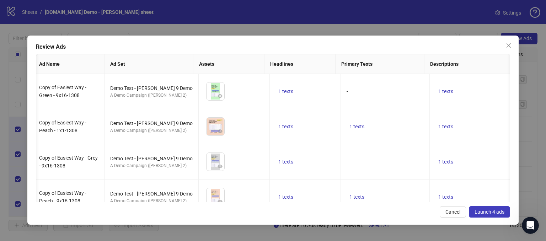
scroll to position [0, 1]
drag, startPoint x: 156, startPoint y: 121, endPoint x: 174, endPoint y: 121, distance: 18.5
click at [172, 120] on div "Demo Test - [PERSON_NAME] 9 Demo" at bounding box center [153, 123] width 82 height 8
click at [247, 162] on div "To pick up a draggable item, press the space bar. While dragging, use the arrow…" at bounding box center [235, 162] width 59 height 22
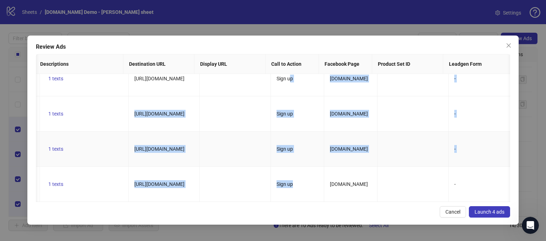
drag, startPoint x: 296, startPoint y: 142, endPoint x: 293, endPoint y: 164, distance: 21.5
click at [287, 167] on tbody "Copy of Easiest Way - Green - 9x16-1308 Demo Test - [PERSON_NAME] 9 Demo A Demo…" at bounding box center [262, 131] width 1237 height 141
click at [384, 150] on td at bounding box center [412, 148] width 71 height 35
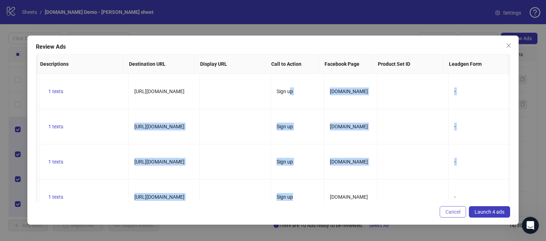
click at [449, 213] on span "Cancel" at bounding box center [452, 212] width 15 height 6
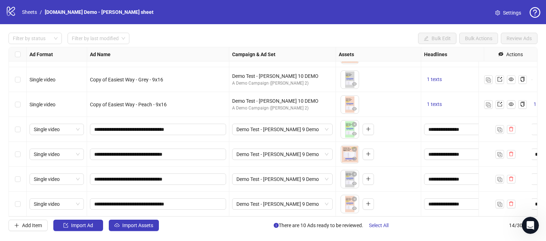
drag, startPoint x: 267, startPoint y: 216, endPoint x: 293, endPoint y: 216, distance: 25.9
click at [293, 216] on div "Filter by status Filter by last modified Bulk Edit Bulk Actions Review Ads Ad F…" at bounding box center [273, 131] width 546 height 215
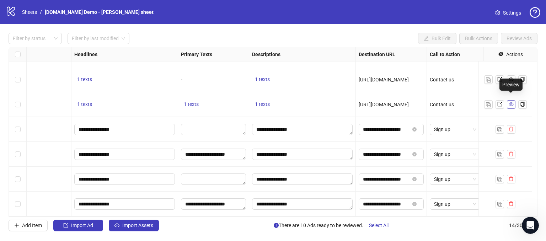
click at [510, 102] on icon "eye" at bounding box center [510, 104] width 5 height 5
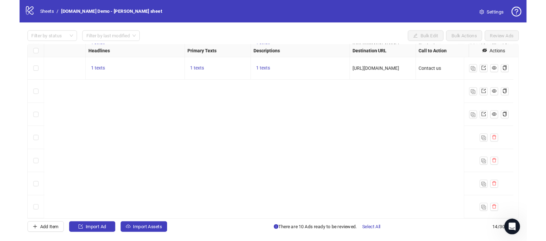
scroll to position [0, 355]
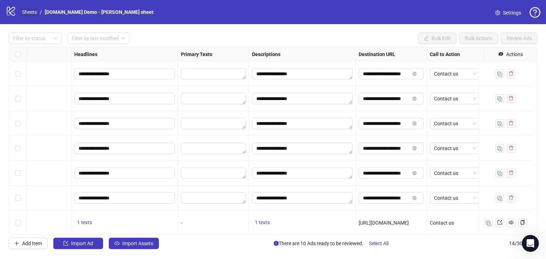
click at [27, 12] on link "Sheets" at bounding box center [30, 12] width 18 height 8
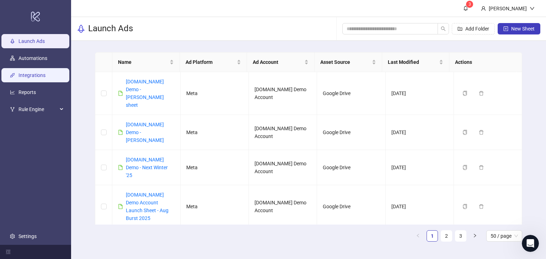
click at [25, 74] on link "Integrations" at bounding box center [31, 75] width 27 height 6
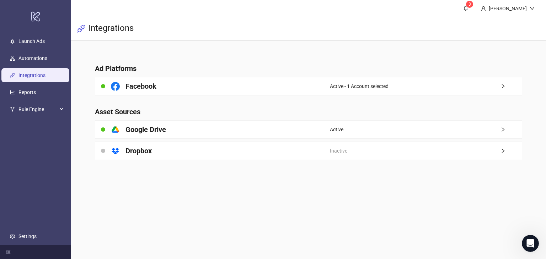
click at [295, 57] on main "Ad Platforms Facebook Active - 1 Account selected Asset Sources platform/google…" at bounding box center [308, 108] width 438 height 134
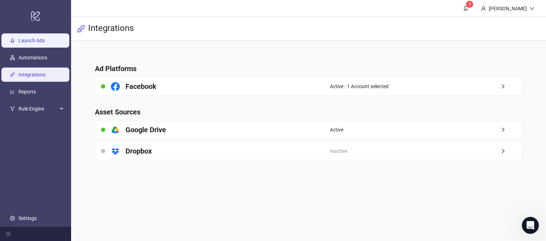
click at [27, 40] on link "Launch Ads" at bounding box center [31, 41] width 26 height 6
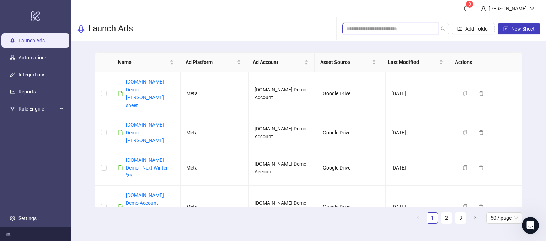
click at [360, 29] on input "search" at bounding box center [386, 29] width 81 height 8
click at [532, 87] on div "Name Ad Platform Ad Account Asset Source Last Modified Actions [DOMAIN_NAME] De…" at bounding box center [308, 141] width 475 height 200
click at [527, 120] on div "Name Ad Platform Ad Account Asset Source Last Modified Actions [DOMAIN_NAME] De…" at bounding box center [308, 141] width 475 height 200
click at [508, 26] on button "New Sheet" at bounding box center [518, 28] width 43 height 11
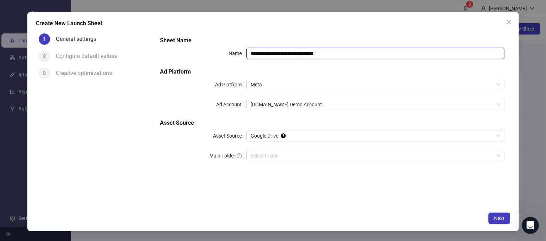
click at [346, 52] on input "**********" at bounding box center [375, 53] width 258 height 11
click at [152, 157] on div "1 General settings 2 Configure default values 3 Creative optimizations" at bounding box center [95, 120] width 119 height 178
click at [343, 53] on input "**********" at bounding box center [375, 53] width 258 height 11
drag, startPoint x: 334, startPoint y: 50, endPoint x: 287, endPoint y: 54, distance: 47.8
click at [287, 54] on input "**********" at bounding box center [375, 53] width 258 height 11
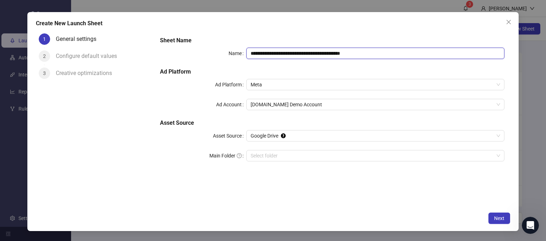
type input "**********"
click at [316, 41] on h5 "Sheet Name" at bounding box center [332, 40] width 344 height 9
click at [404, 35] on div "**********" at bounding box center [332, 102] width 350 height 139
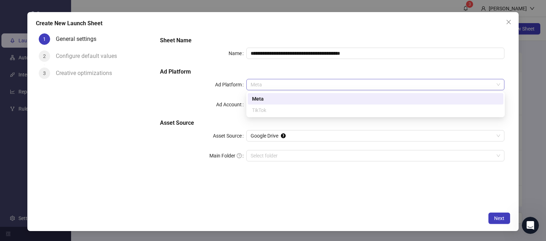
click at [266, 87] on span "Meta" at bounding box center [376, 84] width 250 height 11
click at [263, 94] on div "Meta" at bounding box center [375, 98] width 255 height 11
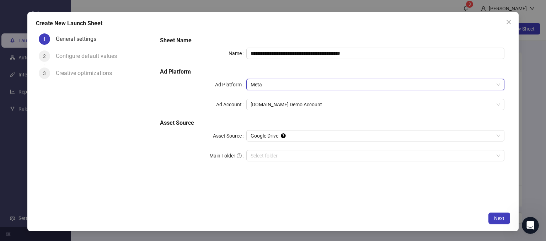
click at [268, 85] on span "Meta" at bounding box center [376, 84] width 250 height 11
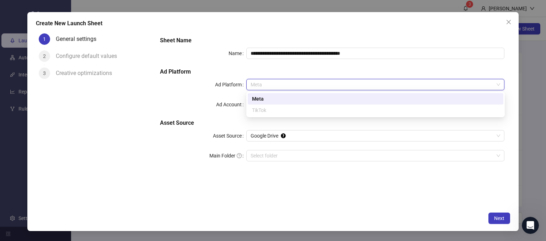
click at [256, 93] on div "Meta" at bounding box center [375, 98] width 255 height 11
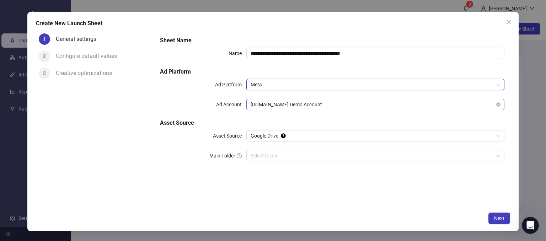
click at [263, 109] on span "[DOMAIN_NAME] Demo Account" at bounding box center [376, 104] width 250 height 11
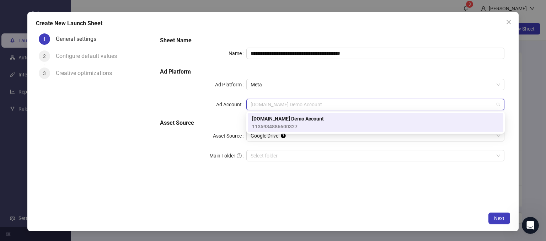
click at [262, 126] on span "1135934886600327" at bounding box center [288, 127] width 72 height 8
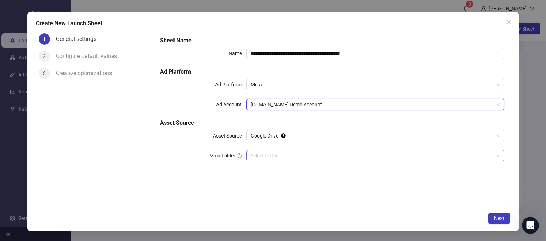
click at [252, 158] on input "Main Folder" at bounding box center [372, 155] width 243 height 11
click at [408, 185] on div "**********" at bounding box center [332, 120] width 356 height 178
click at [492, 219] on button "Next" at bounding box center [499, 217] width 22 height 11
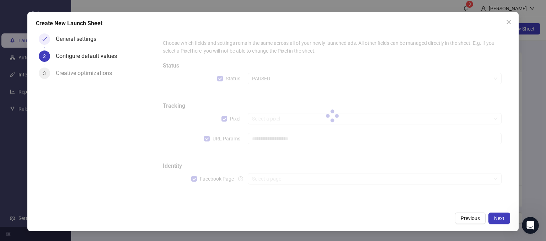
type input "**********"
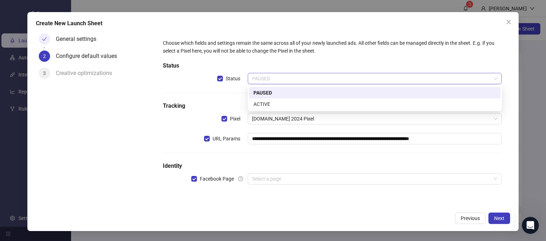
click at [273, 83] on span "PAUSED" at bounding box center [375, 78] width 246 height 11
click at [269, 90] on div "PAUSED" at bounding box center [374, 93] width 243 height 8
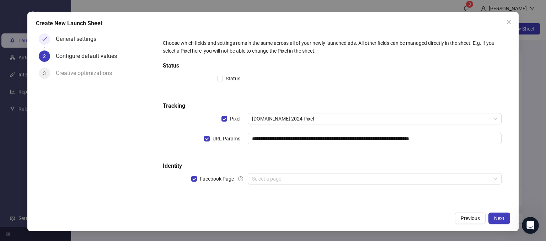
click at [169, 134] on div "URL Params" at bounding box center [205, 138] width 85 height 11
click at [268, 175] on input "search" at bounding box center [371, 178] width 239 height 11
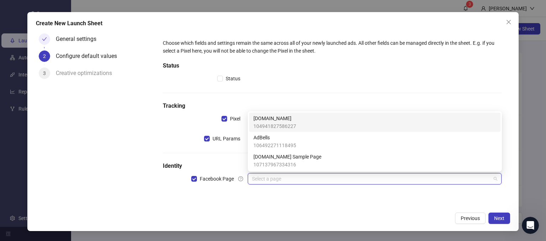
click at [260, 126] on span "104941827586227" at bounding box center [274, 126] width 43 height 8
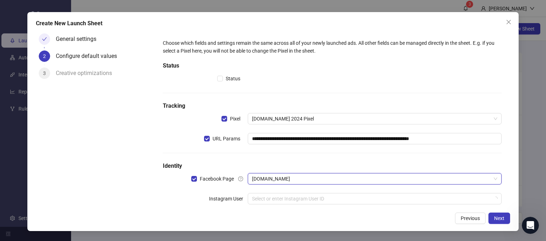
click at [158, 184] on div "**********" at bounding box center [332, 125] width 350 height 185
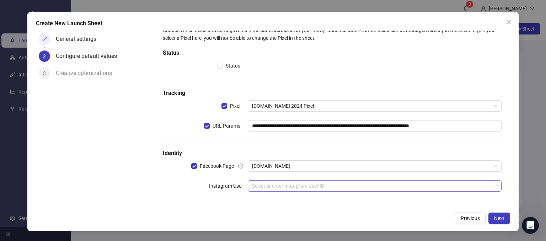
click at [270, 181] on input "search" at bounding box center [371, 186] width 239 height 11
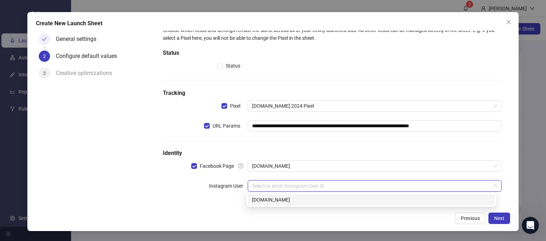
click at [264, 182] on input "search" at bounding box center [371, 186] width 239 height 11
click at [260, 199] on div "[DOMAIN_NAME]" at bounding box center [371, 200] width 238 height 8
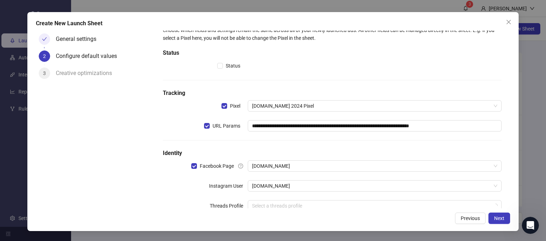
click at [153, 189] on div "General settings 2 Configure default values 3 Creative optimizations" at bounding box center [95, 120] width 119 height 178
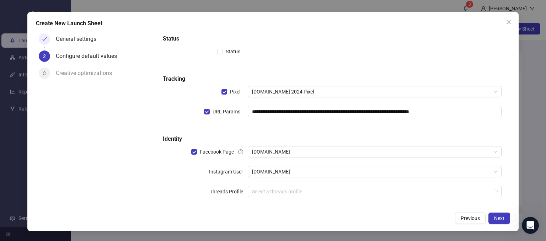
scroll to position [33, 0]
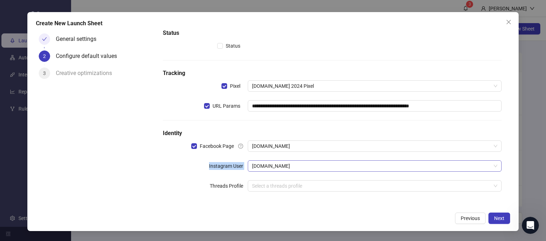
drag, startPoint x: 205, startPoint y: 165, endPoint x: 260, endPoint y: 166, distance: 55.4
click at [260, 166] on div "Instagram User [DOMAIN_NAME]" at bounding box center [332, 165] width 339 height 11
click at [182, 178] on div "**********" at bounding box center [332, 103] width 344 height 199
click at [256, 210] on div "**********" at bounding box center [272, 121] width 491 height 219
click at [495, 218] on span "Next" at bounding box center [499, 218] width 10 height 6
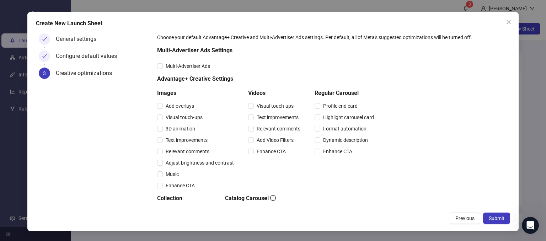
scroll to position [0, 0]
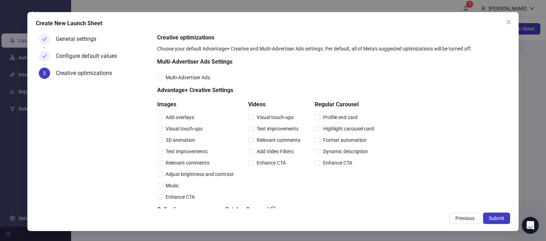
drag, startPoint x: 438, startPoint y: 79, endPoint x: 428, endPoint y: 91, distance: 15.4
click at [437, 79] on div "Creative optimizations Choose your default Advantage+ Creative and Multi-Advert…" at bounding box center [332, 177] width 350 height 289
click at [492, 216] on span "Submit" at bounding box center [497, 218] width 16 height 6
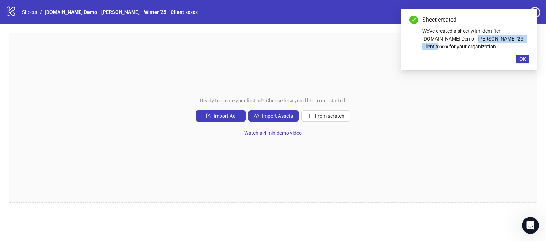
drag, startPoint x: 450, startPoint y: 37, endPoint x: 505, endPoint y: 36, distance: 55.4
click at [505, 36] on div "We've created a sheet with identifier [DOMAIN_NAME] Demo - [PERSON_NAME] '25 - …" at bounding box center [475, 38] width 107 height 23
click at [452, 111] on div "Ready to create your first ad? Choose how you'd like to get started: Import Ad …" at bounding box center [273, 118] width 529 height 170
click at [524, 59] on span "OK" at bounding box center [522, 59] width 7 height 6
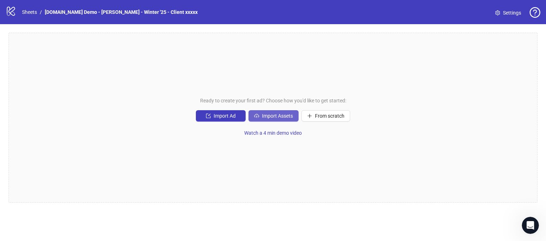
click at [273, 113] on span "Import Assets" at bounding box center [277, 116] width 31 height 6
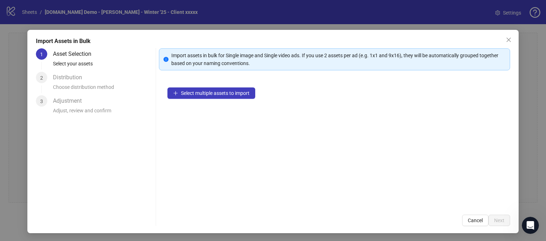
scroll to position [6, 0]
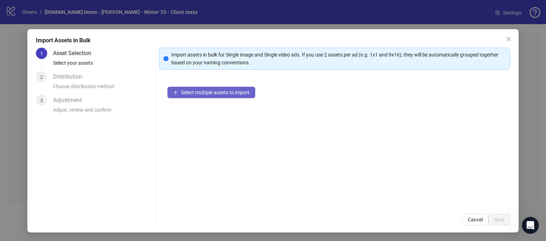
click at [199, 91] on span "Select multiple assets to import" at bounding box center [215, 93] width 69 height 6
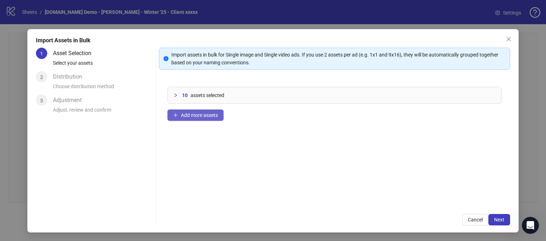
click at [188, 115] on span "Add more assets" at bounding box center [199, 115] width 37 height 6
click at [489, 218] on button "Next" at bounding box center [499, 219] width 22 height 11
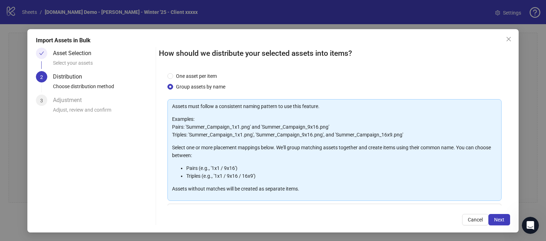
scroll to position [14, 0]
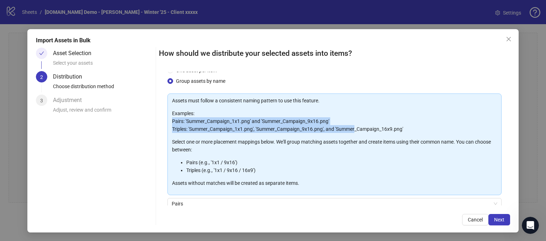
drag, startPoint x: 178, startPoint y: 121, endPoint x: 354, endPoint y: 127, distance: 176.3
click at [354, 127] on div "Assets must follow a consistent naming pattern to use this feature. Examples: P…" at bounding box center [334, 144] width 334 height 102
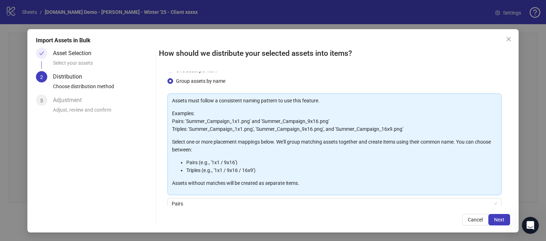
click at [345, 108] on div "Assets must follow a consistent naming pattern to use this feature. Examples: P…" at bounding box center [334, 142] width 325 height 90
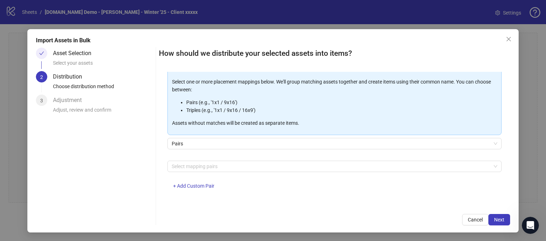
scroll to position [74, 0]
click at [192, 142] on span "Pairs" at bounding box center [334, 143] width 325 height 11
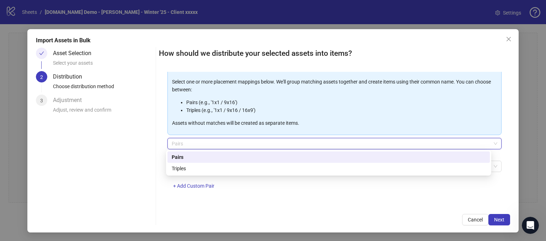
click at [177, 157] on div "Pairs" at bounding box center [329, 157] width 314 height 8
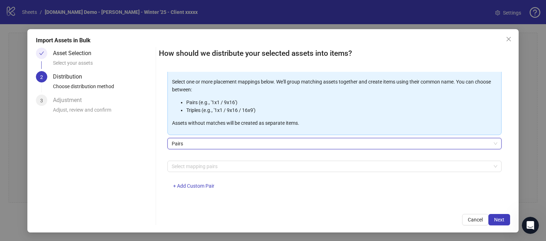
click at [128, 157] on div "Asset Selection Select your assets 2 Distribution Choose distribution method 3 …" at bounding box center [94, 137] width 117 height 178
click at [173, 166] on div at bounding box center [331, 166] width 324 height 10
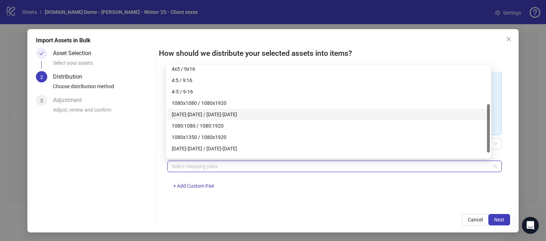
scroll to position [0, 0]
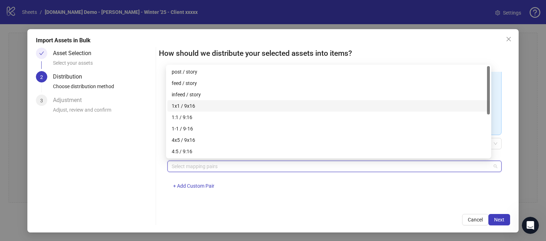
click at [149, 189] on div "Asset Selection Select your assets 2 Distribution Choose distribution method 3 …" at bounding box center [94, 137] width 117 height 178
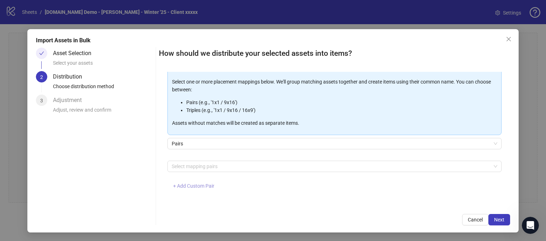
click at [191, 184] on span "+ Add Custom Pair" at bounding box center [193, 186] width 41 height 6
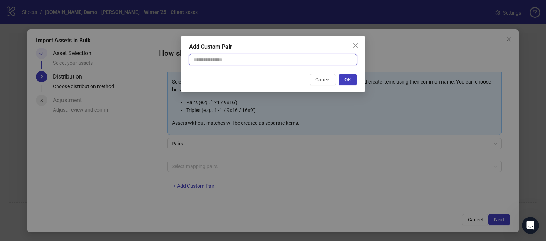
click at [205, 61] on input "text" at bounding box center [273, 59] width 168 height 11
type input "********"
click at [323, 80] on span "Cancel" at bounding box center [322, 80] width 15 height 6
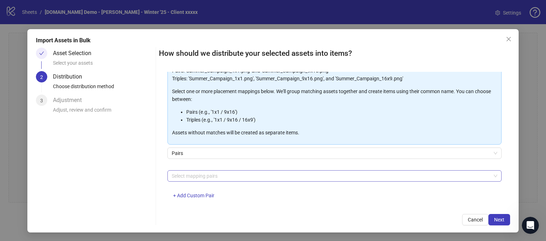
scroll to position [71, 0]
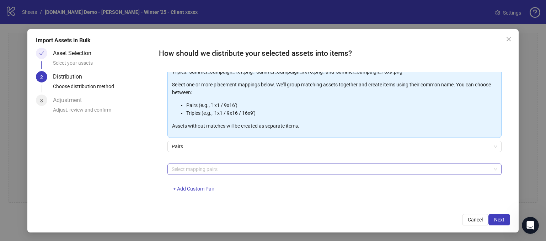
click at [186, 171] on div at bounding box center [331, 169] width 324 height 10
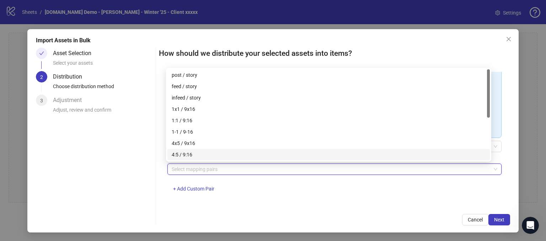
click at [137, 187] on div "Asset Selection Select your assets 2 Distribution Choose distribution method 3 …" at bounding box center [94, 137] width 117 height 178
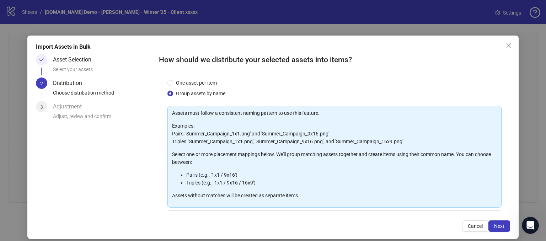
scroll to position [0, 0]
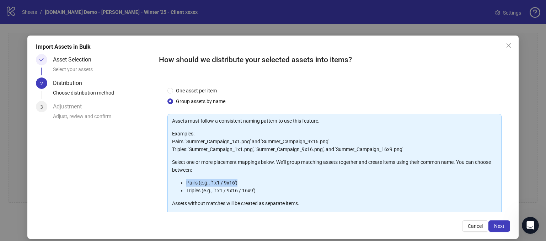
drag, startPoint x: 238, startPoint y: 180, endPoint x: 185, endPoint y: 182, distance: 53.0
click at [186, 182] on li "Pairs (e.g., '1x1 / 9x16')" at bounding box center [341, 183] width 311 height 8
click at [205, 145] on p "Examples: Pairs: 'Summer_Campaign_1x1.png' and 'Summer_Campaign_9x16.png' Tripl…" at bounding box center [334, 141] width 325 height 23
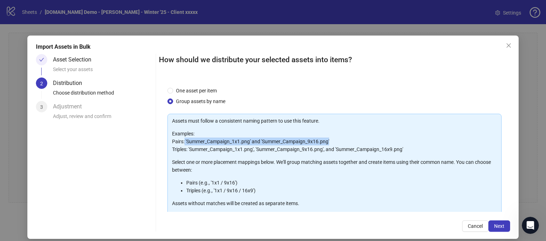
drag, startPoint x: 337, startPoint y: 141, endPoint x: 182, endPoint y: 139, distance: 154.9
click at [182, 139] on p "Examples: Pairs: 'Summer_Campaign_1x1.png' and 'Summer_Campaign_9x16.png' Tripl…" at bounding box center [334, 141] width 325 height 23
click at [350, 138] on p "Examples: Pairs: 'Summer_Campaign_1x1.png' and 'Summer_Campaign_9x16.png' Tripl…" at bounding box center [334, 141] width 325 height 23
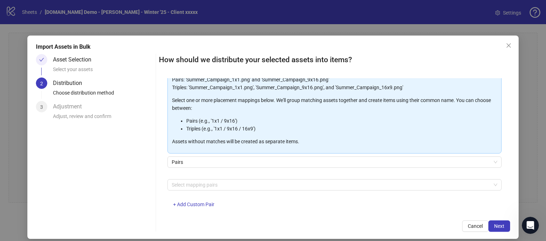
scroll to position [71, 0]
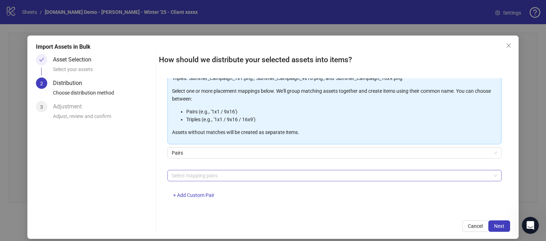
click at [189, 177] on div at bounding box center [331, 176] width 324 height 10
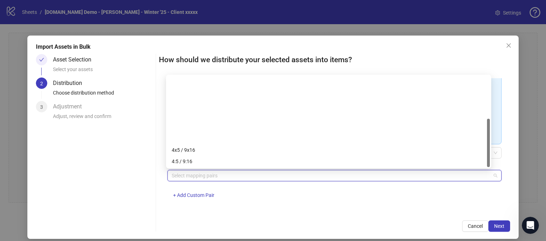
scroll to position [80, 0]
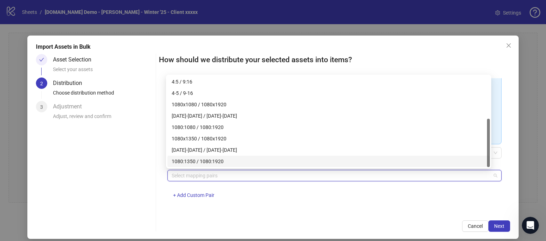
click at [219, 212] on div "How should we distribute your selected assets into items? One asset per item Gr…" at bounding box center [334, 143] width 351 height 178
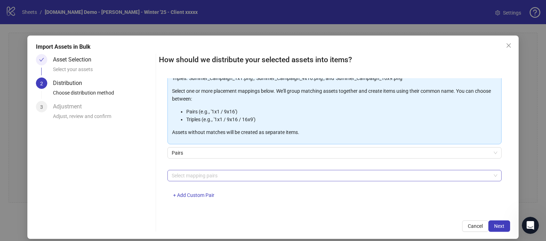
click at [179, 174] on div at bounding box center [331, 176] width 324 height 10
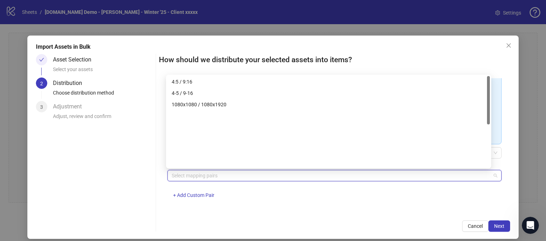
scroll to position [0, 0]
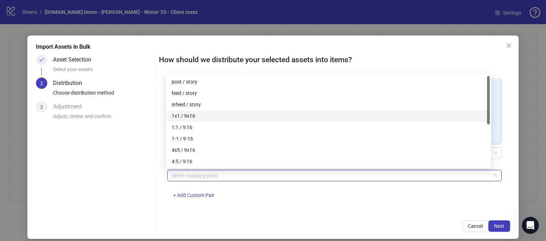
click at [183, 115] on div "1x1 / 9x16" at bounding box center [329, 116] width 314 height 8
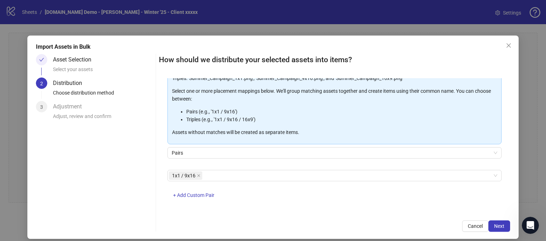
click at [301, 198] on div "1x1 / 9x16 + Add Custom Pair" at bounding box center [334, 188] width 334 height 37
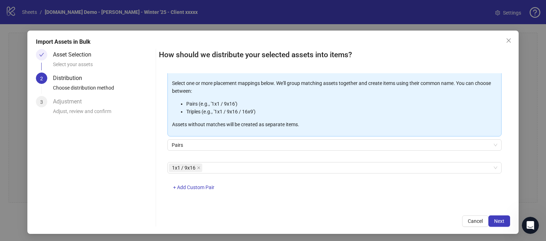
scroll to position [6, 0]
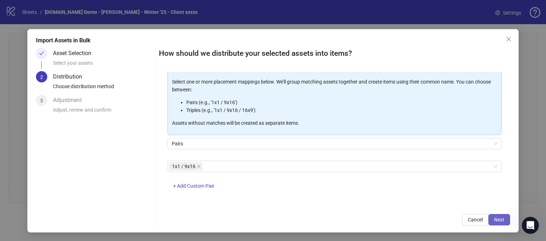
click at [495, 217] on span "Next" at bounding box center [499, 220] width 10 height 6
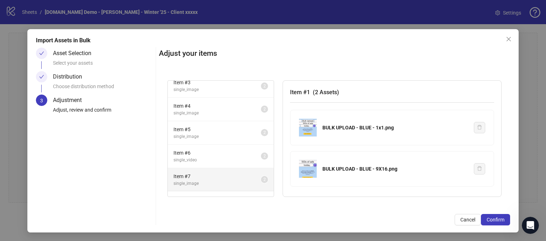
scroll to position [71, 0]
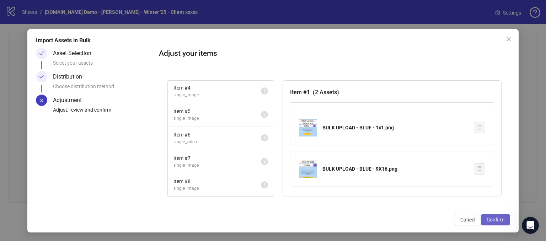
click at [489, 218] on span "Confirm" at bounding box center [495, 220] width 18 height 6
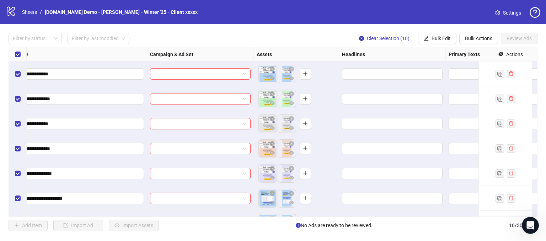
scroll to position [0, 129]
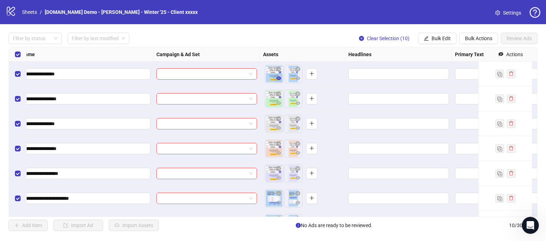
click at [278, 79] on icon "eye" at bounding box center [278, 78] width 5 height 5
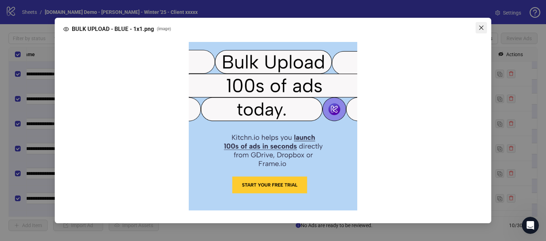
click at [479, 26] on icon "close" at bounding box center [481, 28] width 6 height 6
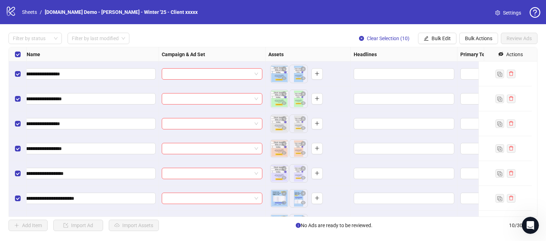
scroll to position [0, 0]
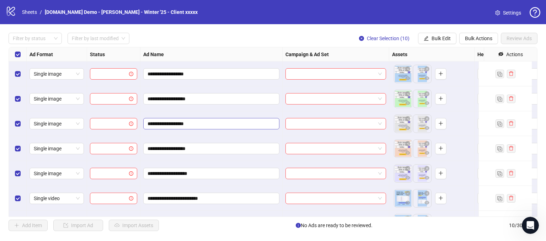
click at [225, 127] on span "**********" at bounding box center [211, 123] width 136 height 11
type input "**********"
click at [259, 42] on div "Filter by status Filter by last modified Clear Selection (10) Bulk Edit Bulk Ac…" at bounding box center [273, 38] width 529 height 11
click at [498, 54] on icon "eye-invisible" at bounding box center [500, 54] width 5 height 4
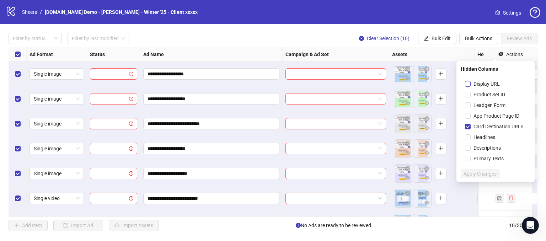
click at [466, 80] on label "Display URL" at bounding box center [484, 84] width 38 height 8
click at [465, 109] on div "Leadgen Form" at bounding box center [495, 105] width 70 height 11
click at [469, 175] on span "Apply Changes" at bounding box center [479, 174] width 33 height 6
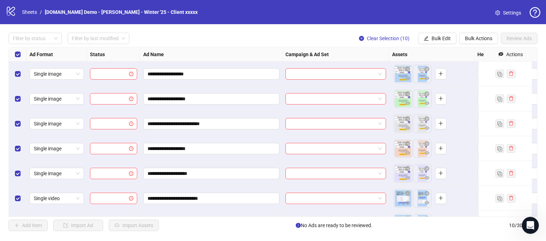
click at [322, 36] on div "Filter by status Filter by last modified Clear Selection (10) Bulk Edit Bulk Ac…" at bounding box center [273, 38] width 529 height 11
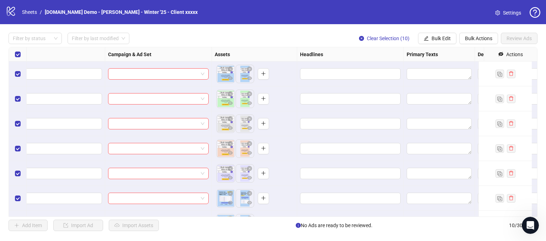
scroll to position [0, 124]
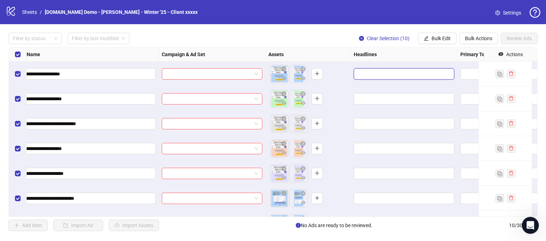
click at [375, 72] on input "Edit values" at bounding box center [403, 74] width 91 height 8
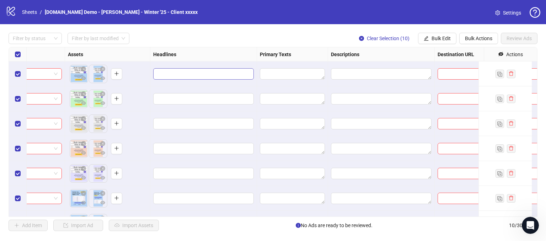
click at [215, 78] on span "Edit values" at bounding box center [203, 73] width 101 height 11
click at [210, 106] on span "Add" at bounding box center [214, 106] width 9 height 6
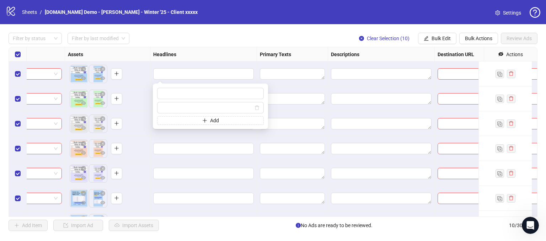
click at [281, 65] on div at bounding box center [292, 73] width 71 height 25
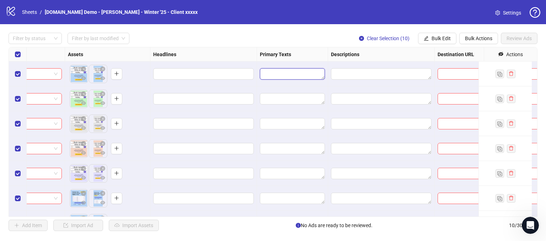
click at [297, 72] on textarea "Edit values" at bounding box center [292, 73] width 65 height 11
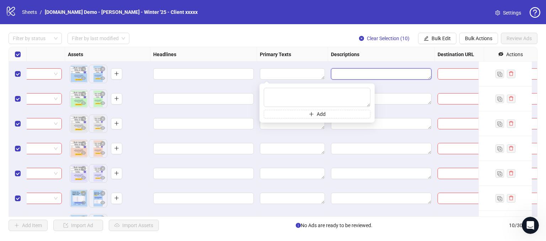
click at [367, 79] on textarea "Edit values" at bounding box center [381, 73] width 101 height 11
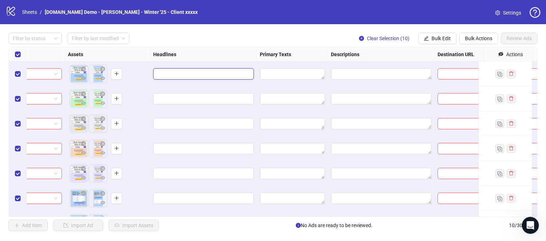
click at [214, 75] on input "Edit values" at bounding box center [202, 74] width 91 height 8
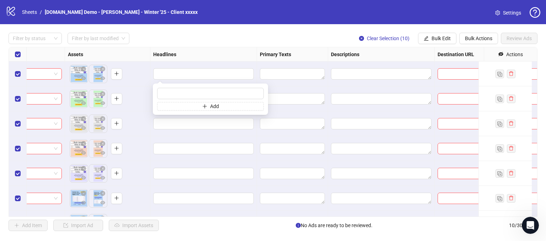
click at [223, 34] on div "Filter by status Filter by last modified Clear Selection (10) Bulk Edit Bulk Ac…" at bounding box center [273, 38] width 529 height 11
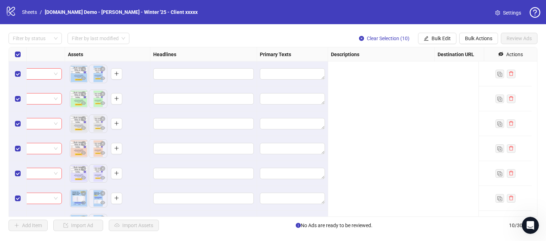
scroll to position [0, 0]
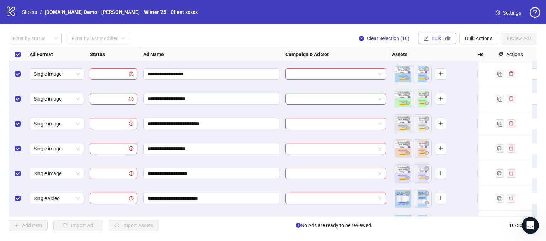
click at [438, 38] on span "Bulk Edit" at bounding box center [440, 39] width 19 height 6
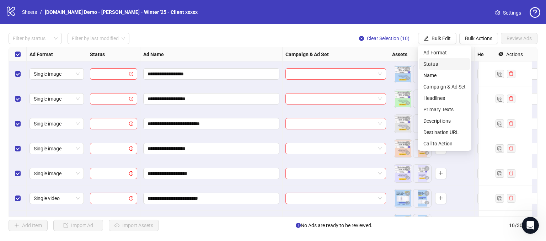
click at [431, 66] on span "Status" at bounding box center [444, 64] width 42 height 8
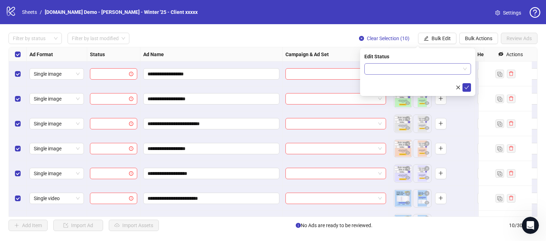
click at [424, 68] on input "search" at bounding box center [414, 69] width 92 height 11
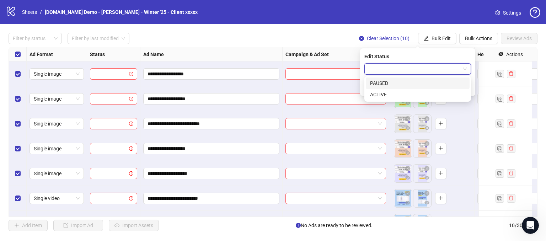
click at [390, 81] on div "PAUSED" at bounding box center [417, 83] width 95 height 8
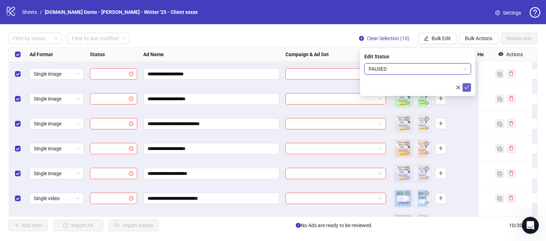
click at [468, 90] on icon "check" at bounding box center [466, 87] width 5 height 5
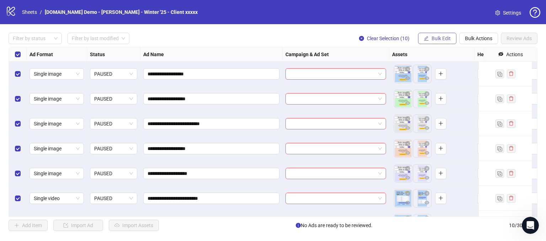
click at [444, 40] on span "Bulk Edit" at bounding box center [440, 39] width 19 height 6
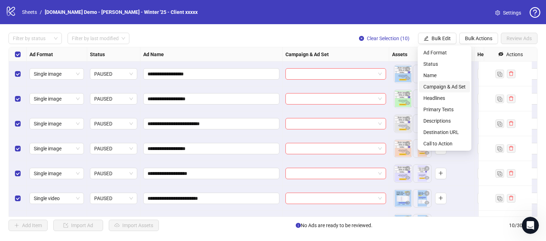
click at [432, 86] on span "Campaign & Ad Set" at bounding box center [444, 87] width 42 height 8
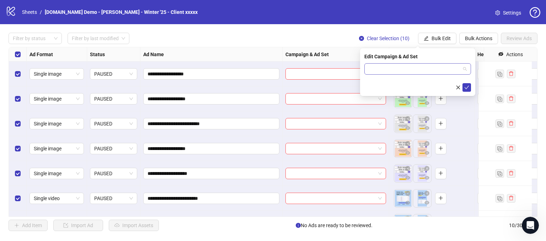
click at [382, 70] on input "search" at bounding box center [414, 69] width 92 height 11
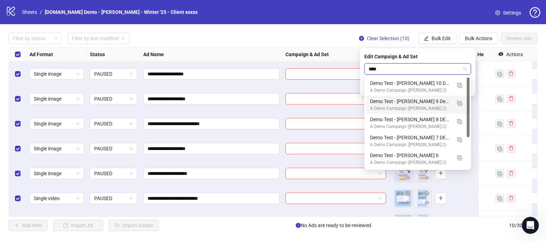
type input "*****"
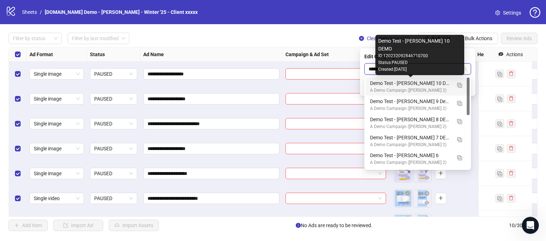
click at [412, 86] on div "Demo Test - [PERSON_NAME] 10 DEMO" at bounding box center [410, 83] width 81 height 8
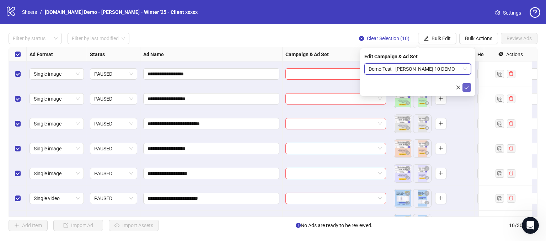
click at [465, 86] on icon "check" at bounding box center [466, 87] width 5 height 5
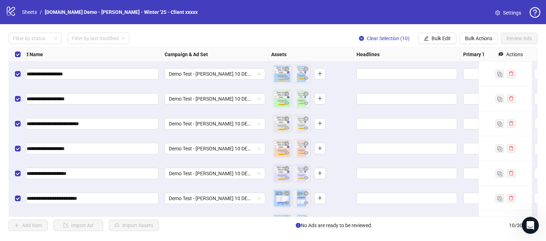
scroll to position [0, 242]
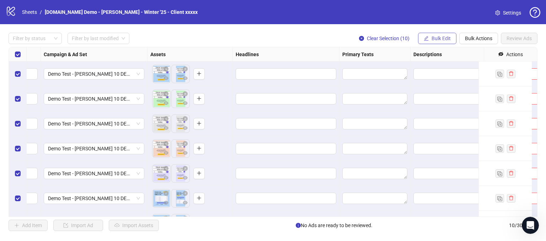
click at [440, 38] on span "Bulk Edit" at bounding box center [440, 39] width 19 height 6
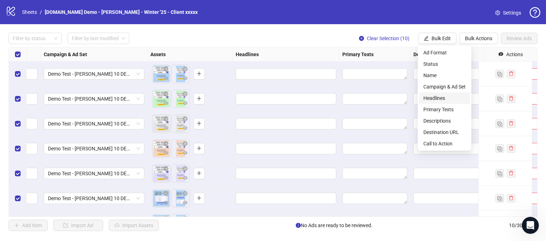
click at [435, 96] on span "Headlines" at bounding box center [444, 98] width 42 height 8
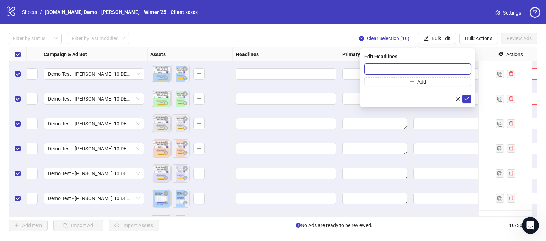
click at [391, 69] on input "text" at bounding box center [417, 68] width 107 height 11
type input "**********"
click at [466, 97] on icon "check" at bounding box center [466, 98] width 5 height 5
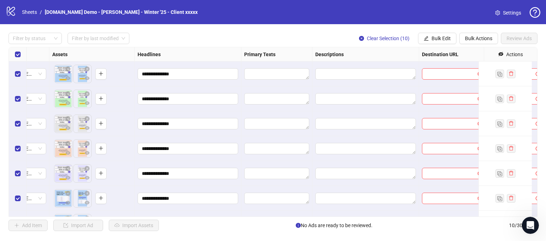
scroll to position [0, 408]
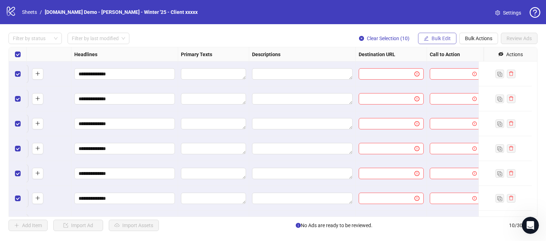
click at [435, 37] on span "Bulk Edit" at bounding box center [440, 39] width 19 height 6
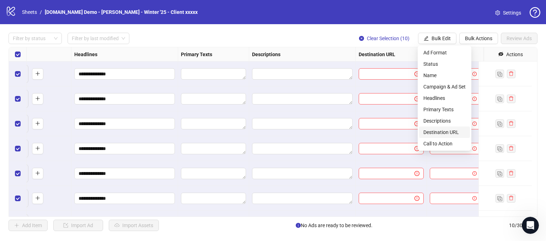
click at [433, 130] on span "Destination URL" at bounding box center [444, 132] width 42 height 8
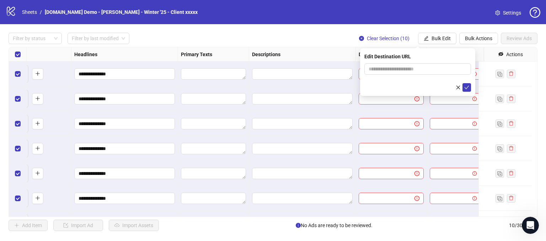
click at [391, 76] on form at bounding box center [417, 77] width 107 height 28
click at [389, 72] on input "text" at bounding box center [414, 69] width 92 height 8
type input "**********"
click at [468, 90] on span "submit" at bounding box center [466, 88] width 5 height 6
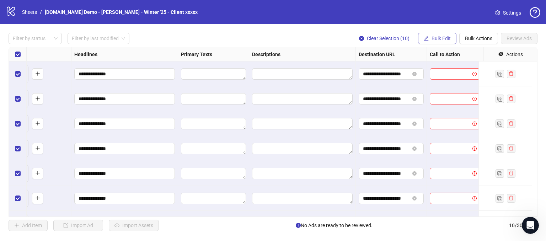
click at [436, 38] on span "Bulk Edit" at bounding box center [440, 39] width 19 height 6
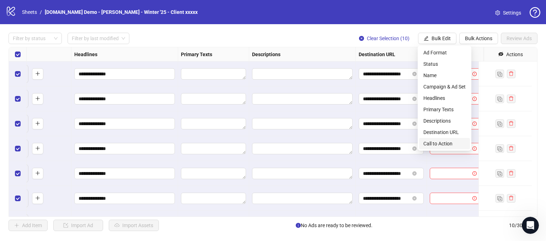
click at [431, 143] on span "Call to Action" at bounding box center [444, 144] width 42 height 8
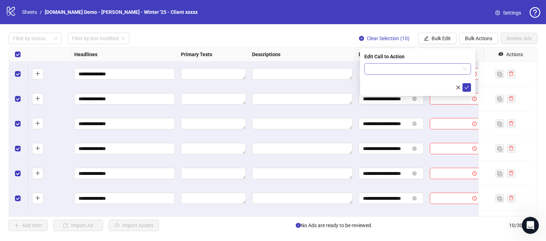
drag, startPoint x: 393, startPoint y: 70, endPoint x: 398, endPoint y: 69, distance: 5.4
click at [393, 70] on input "search" at bounding box center [414, 69] width 92 height 11
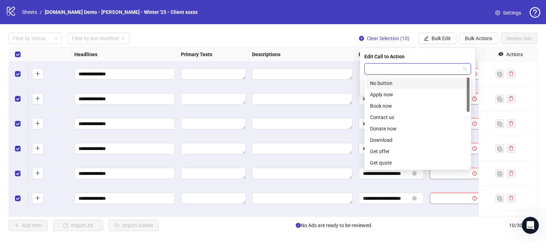
type input "*"
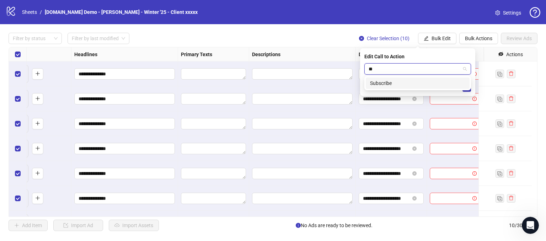
type input "*"
type input "***"
click at [394, 84] on div "Contact us" at bounding box center [417, 83] width 95 height 8
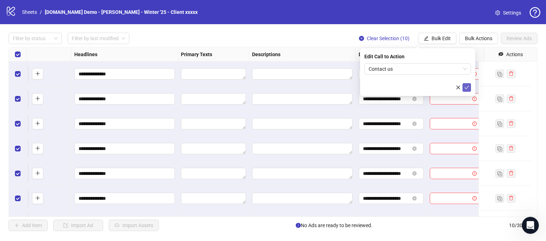
click at [465, 90] on span "submit" at bounding box center [466, 88] width 5 height 6
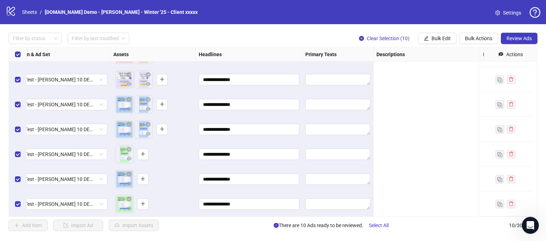
scroll to position [99, 0]
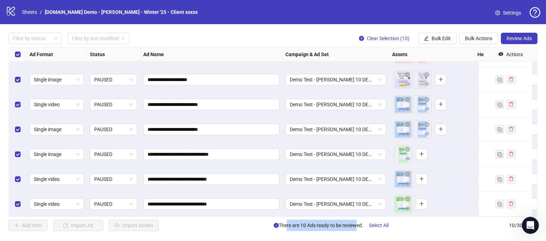
drag, startPoint x: 282, startPoint y: 227, endPoint x: 352, endPoint y: 223, distance: 70.4
click at [352, 223] on span "There are 10 Ads ready to be reviewed. Select All" at bounding box center [334, 225] width 120 height 11
click at [243, 225] on div "Add Item Import Ad Import Assets There are 10 Ads ready to be reviewed. Select …" at bounding box center [273, 225] width 529 height 11
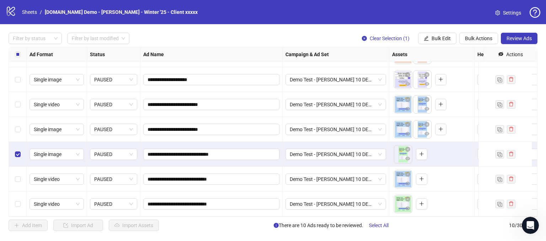
click at [18, 168] on div "Select row 9" at bounding box center [18, 179] width 18 height 25
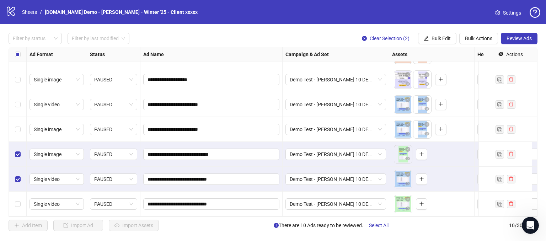
click at [17, 203] on div "Select row 10" at bounding box center [18, 204] width 18 height 25
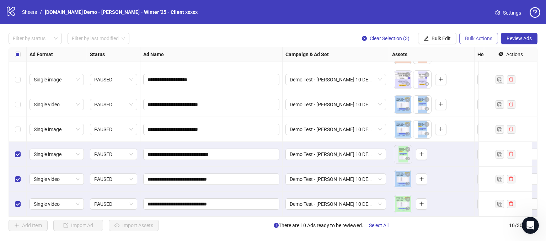
click at [469, 41] on span "Bulk Actions" at bounding box center [478, 39] width 27 height 6
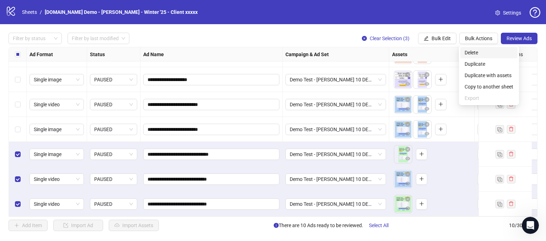
click at [470, 52] on span "Delete" at bounding box center [488, 53] width 49 height 8
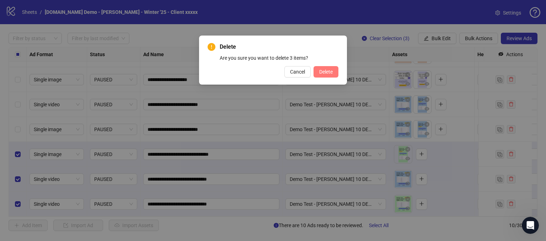
click at [325, 72] on span "Delete" at bounding box center [326, 72] width 14 height 6
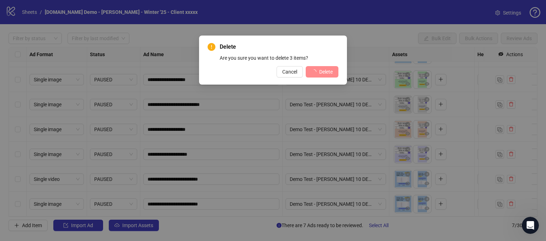
scroll to position [24, 0]
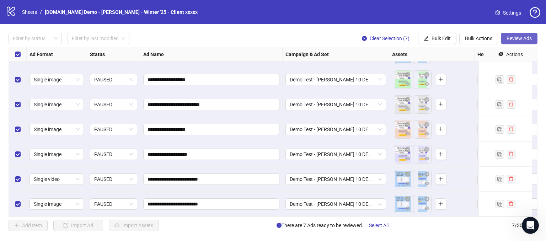
click at [516, 39] on span "Review Ads" at bounding box center [518, 39] width 25 height 6
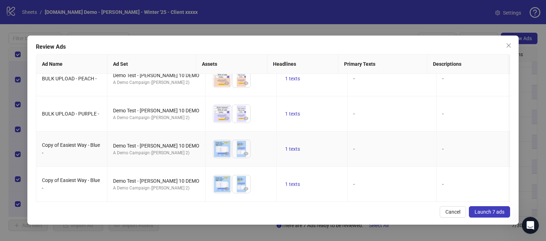
scroll to position [123, 0]
click at [285, 111] on span "1 texts" at bounding box center [292, 114] width 15 height 6
click at [451, 105] on td "-" at bounding box center [480, 113] width 89 height 35
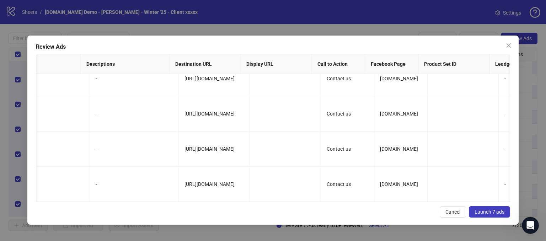
scroll to position [123, 366]
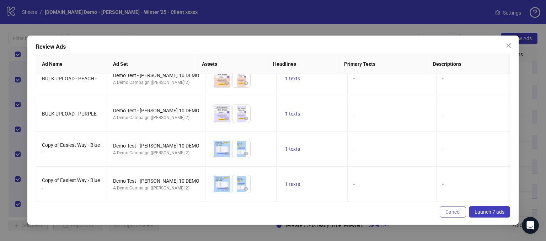
click at [450, 210] on span "Cancel" at bounding box center [452, 212] width 15 height 6
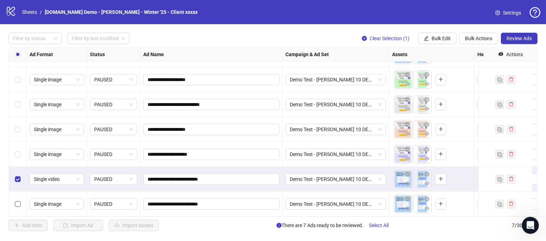
click at [18, 201] on label "Select row 7" at bounding box center [18, 204] width 6 height 8
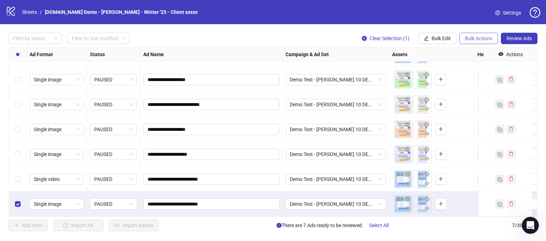
click at [472, 37] on span "Bulk Actions" at bounding box center [478, 39] width 27 height 6
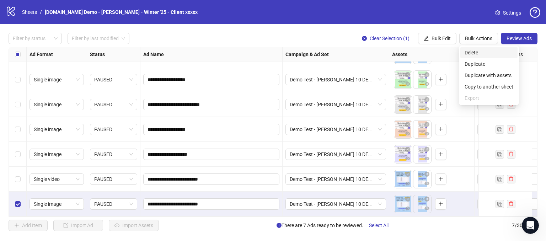
click at [468, 53] on span "Delete" at bounding box center [488, 53] width 49 height 8
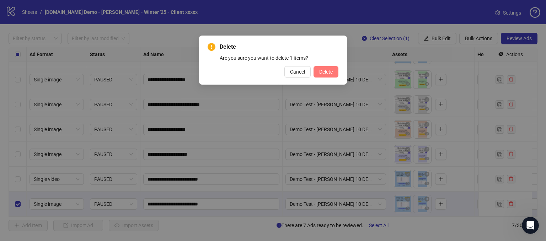
click at [333, 69] on span "Delete" at bounding box center [326, 72] width 14 height 6
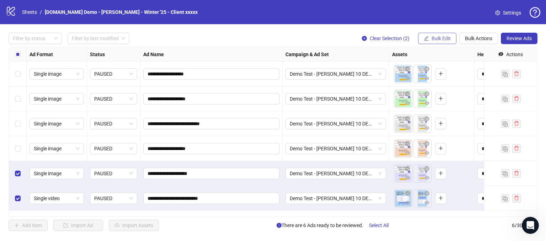
click at [440, 41] on span "Bulk Edit" at bounding box center [440, 39] width 19 height 6
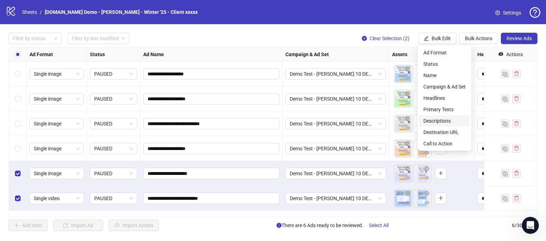
click at [431, 120] on span "Descriptions" at bounding box center [444, 121] width 42 height 8
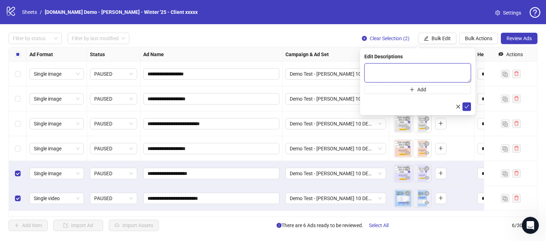
click at [384, 74] on textarea at bounding box center [417, 72] width 107 height 19
type textarea "**********"
click at [470, 110] on button "submit" at bounding box center [466, 106] width 9 height 9
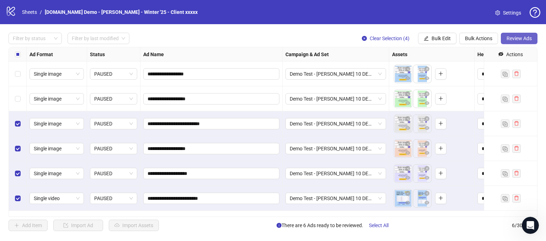
click at [512, 37] on span "Review Ads" at bounding box center [518, 39] width 25 height 6
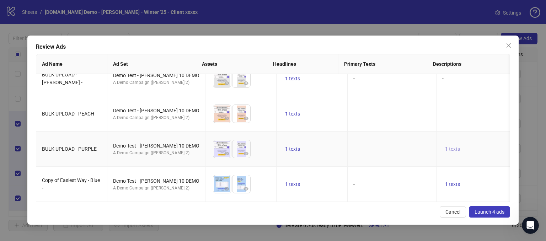
click at [451, 145] on button "1 texts" at bounding box center [452, 149] width 21 height 9
click at [440, 101] on td "-" at bounding box center [480, 113] width 89 height 35
click at [492, 210] on span "Launch 4 ads" at bounding box center [489, 212] width 30 height 6
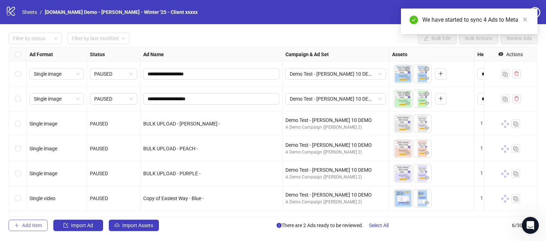
click at [19, 230] on button "Add Item" at bounding box center [28, 225] width 39 height 11
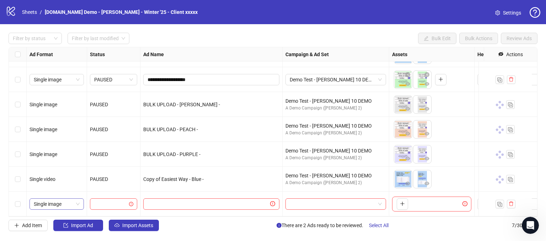
click at [65, 199] on span "Single image" at bounding box center [57, 204] width 46 height 11
click at [154, 192] on div at bounding box center [211, 204] width 142 height 25
click at [81, 223] on span "Import Ad" at bounding box center [82, 225] width 22 height 6
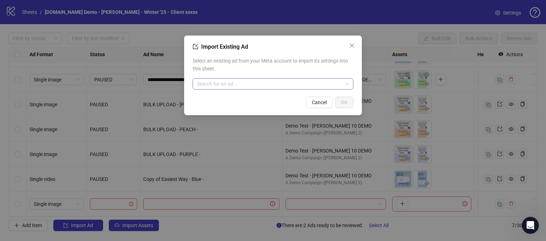
click at [223, 84] on input "search" at bounding box center [270, 84] width 146 height 11
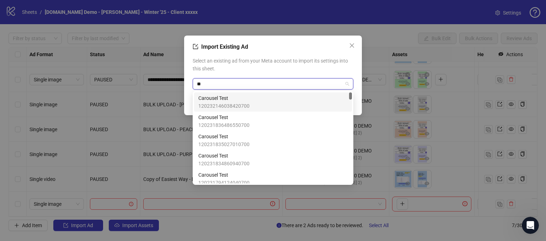
type input "***"
click at [220, 100] on span "Carousel Test" at bounding box center [223, 98] width 51 height 8
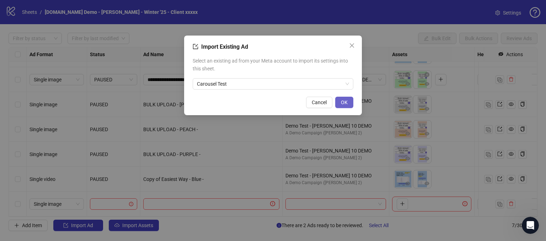
click at [343, 104] on span "OK" at bounding box center [344, 102] width 7 height 6
click at [316, 103] on span "Cancel" at bounding box center [319, 102] width 15 height 6
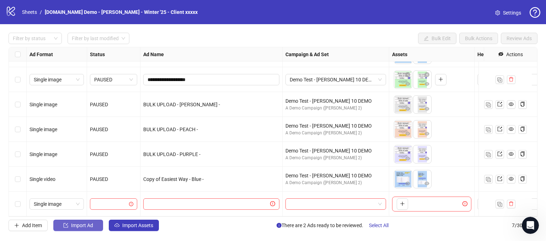
click at [70, 230] on button "Import Ad" at bounding box center [78, 225] width 50 height 11
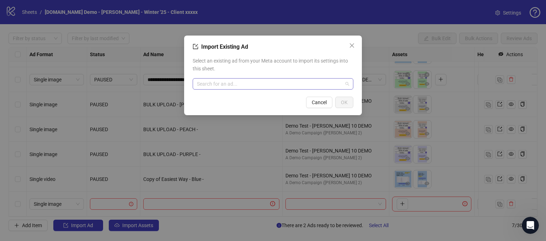
click at [208, 84] on input "search" at bounding box center [270, 84] width 146 height 11
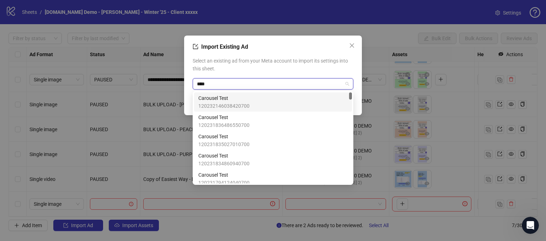
type input "*****"
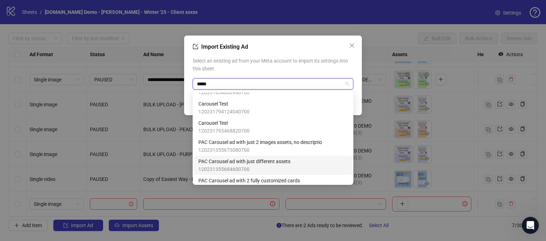
click at [214, 167] on span "120231355684600700" at bounding box center [244, 169] width 92 height 8
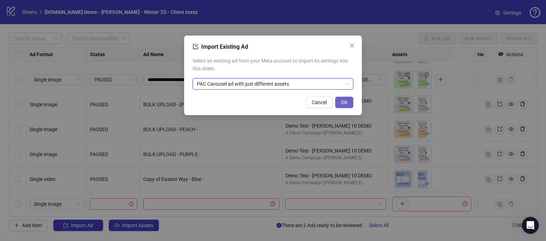
click at [344, 104] on span "OK" at bounding box center [344, 102] width 7 height 6
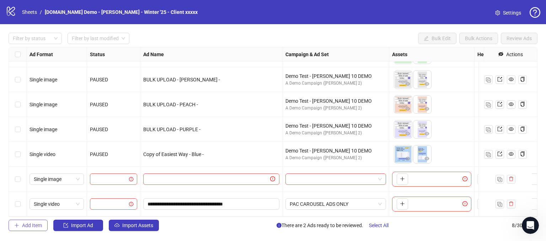
click at [31, 226] on span "Add Item" at bounding box center [32, 225] width 20 height 6
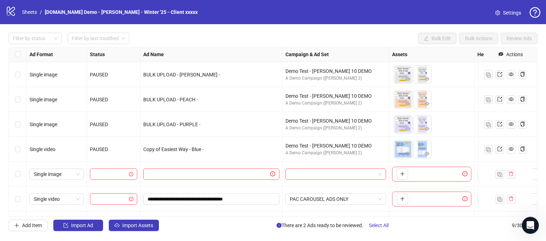
scroll to position [74, 0]
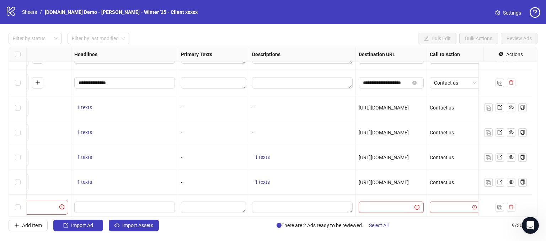
scroll to position [16, 0]
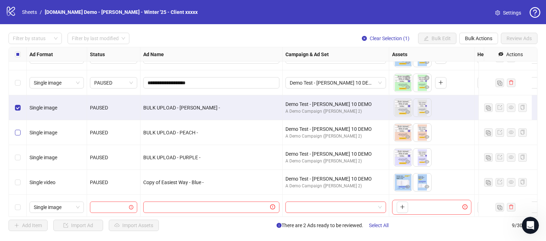
click at [17, 129] on label "Select row 4" at bounding box center [18, 133] width 6 height 8
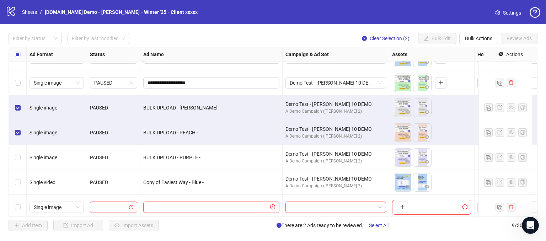
click at [11, 154] on div "Select row 5" at bounding box center [18, 157] width 18 height 25
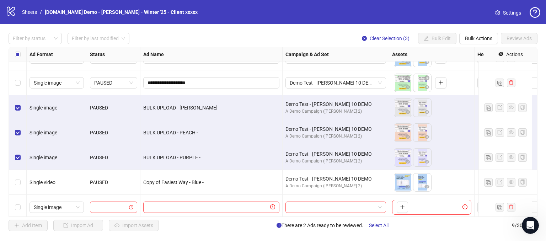
click at [12, 184] on div "Select row 6" at bounding box center [18, 182] width 18 height 25
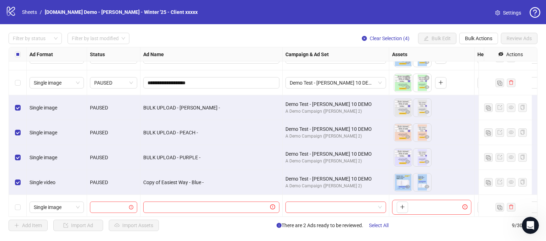
scroll to position [16, 26]
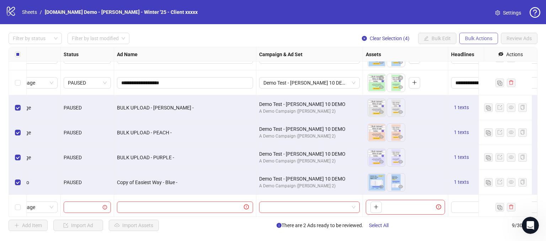
click at [475, 39] on span "Bulk Actions" at bounding box center [478, 39] width 27 height 6
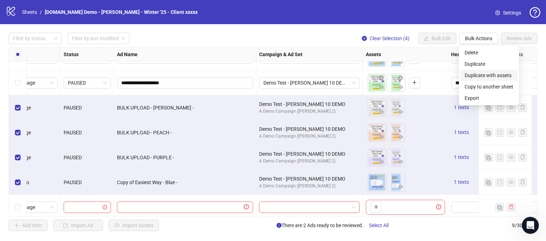
click at [476, 74] on span "Duplicate with assets" at bounding box center [488, 75] width 49 height 8
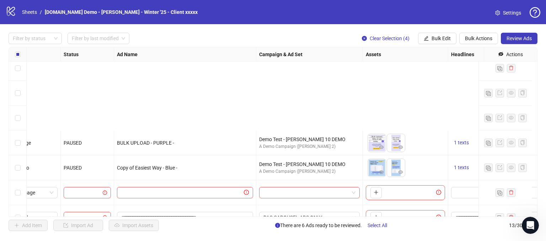
scroll to position [173, 26]
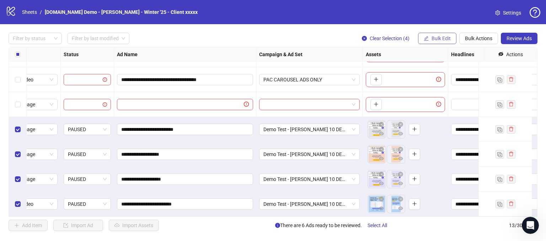
click at [440, 39] on span "Bulk Edit" at bounding box center [440, 39] width 19 height 6
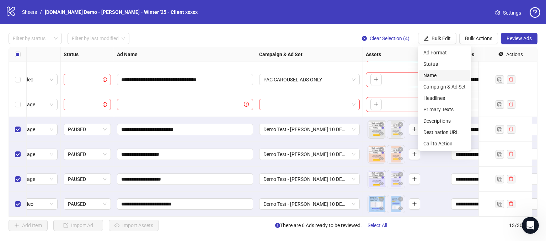
click at [431, 72] on span "Name" at bounding box center [444, 75] width 42 height 8
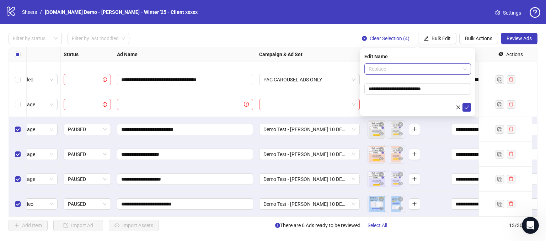
click at [392, 70] on span "Replace" at bounding box center [417, 69] width 98 height 11
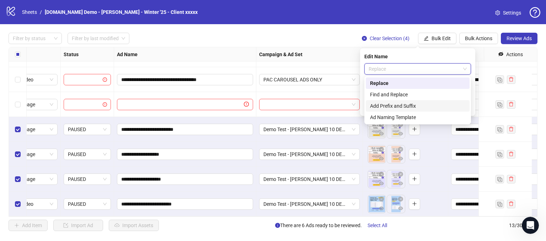
click at [378, 107] on div "Add Prefix and Suffix" at bounding box center [417, 106] width 95 height 8
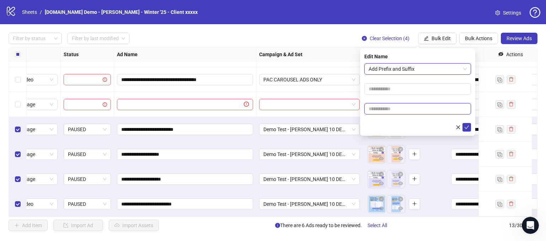
drag, startPoint x: 377, startPoint y: 109, endPoint x: 387, endPoint y: 104, distance: 10.8
click at [377, 109] on input "text" at bounding box center [417, 108] width 107 height 11
type input "*****"
click at [464, 125] on icon "check" at bounding box center [466, 127] width 5 height 5
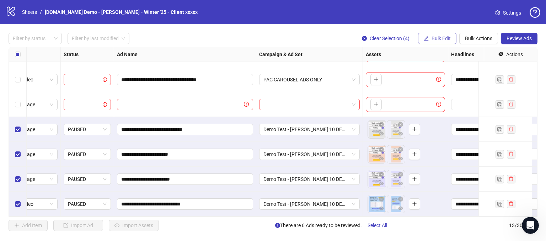
click at [445, 36] on span "Bulk Edit" at bounding box center [440, 39] width 19 height 6
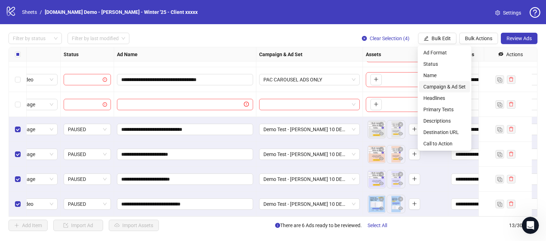
click at [435, 83] on span "Campaign & Ad Set" at bounding box center [444, 87] width 42 height 8
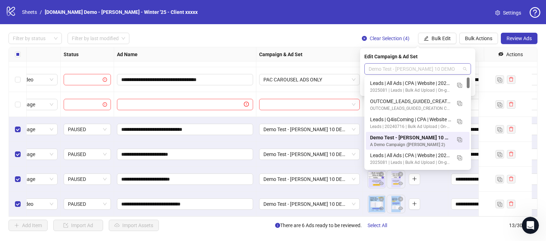
click at [442, 66] on span "Demo Test - [PERSON_NAME] 10 DEMO" at bounding box center [417, 69] width 98 height 11
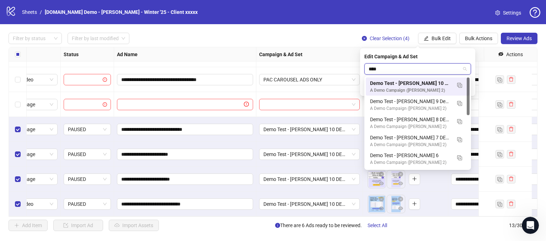
type input "*****"
click at [418, 107] on div "A Demo Campaign ([PERSON_NAME] 2)" at bounding box center [410, 108] width 81 height 7
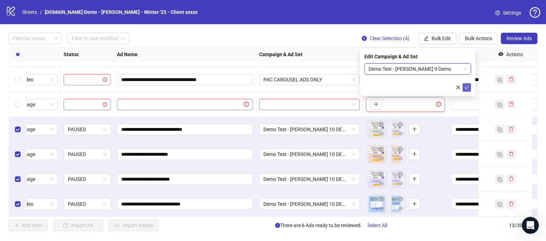
click at [465, 88] on icon "check" at bounding box center [466, 88] width 5 height 4
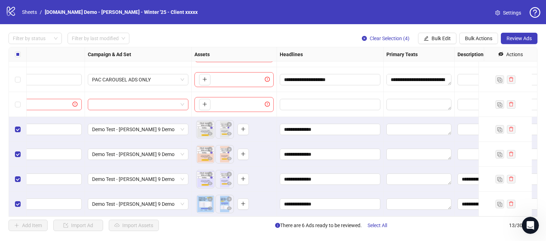
scroll to position [173, 292]
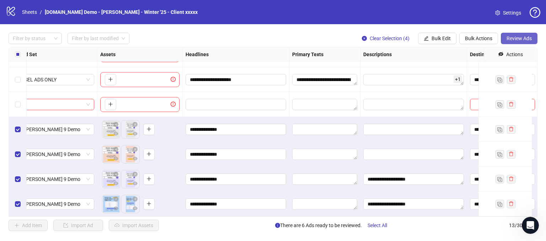
click at [525, 34] on button "Review Ads" at bounding box center [519, 38] width 37 height 11
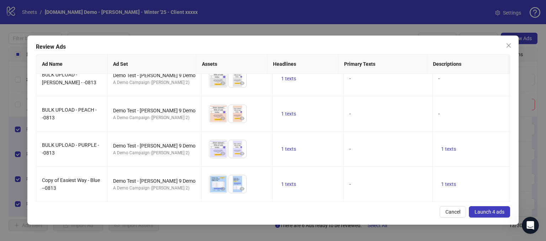
scroll to position [18, 0]
click at [451, 210] on span "Cancel" at bounding box center [452, 212] width 15 height 6
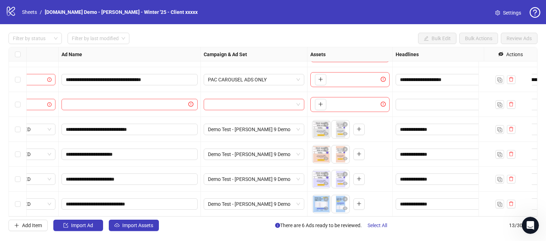
scroll to position [173, 84]
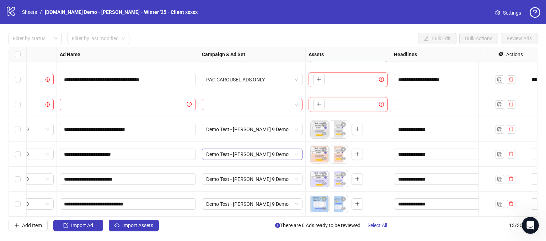
click at [295, 149] on span "Demo Test - [PERSON_NAME] 9 Demo" at bounding box center [252, 154] width 92 height 11
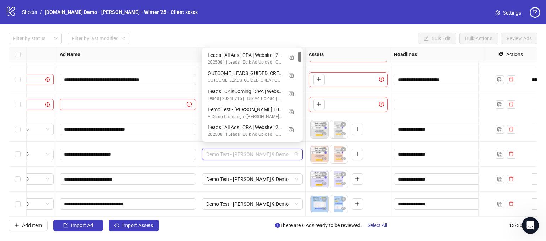
scroll to position [18, 0]
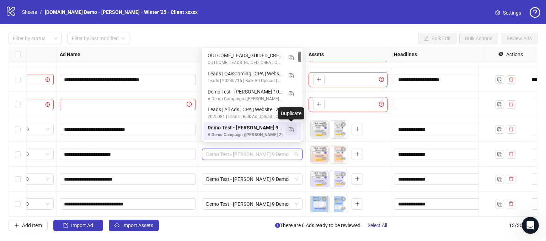
click at [290, 131] on img "button" at bounding box center [291, 129] width 5 height 5
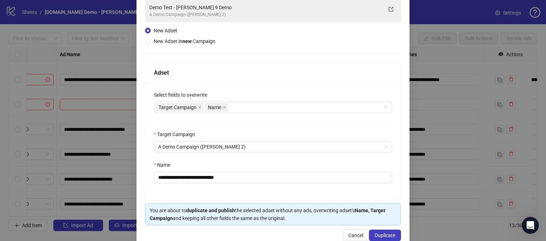
scroll to position [50, 0]
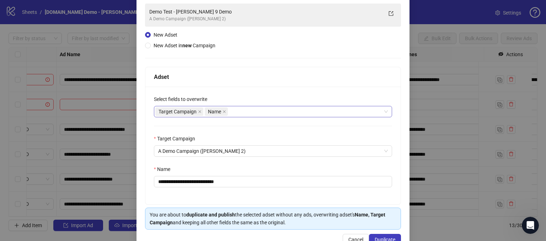
click at [247, 109] on div "Target Campaign Name" at bounding box center [269, 112] width 228 height 10
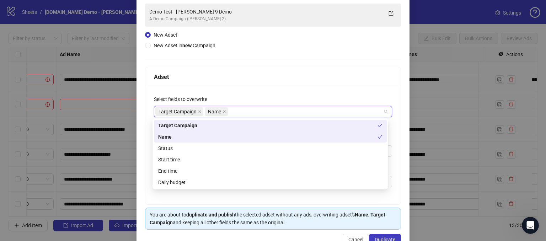
click at [264, 91] on div "**********" at bounding box center [272, 146] width 255 height 118
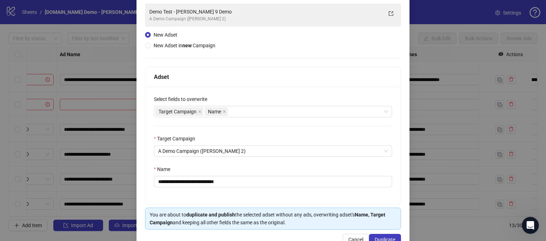
click at [261, 134] on div "**********" at bounding box center [272, 146] width 255 height 118
click at [236, 150] on span "A Demo Campaign ([PERSON_NAME] 2)" at bounding box center [273, 151] width 230 height 11
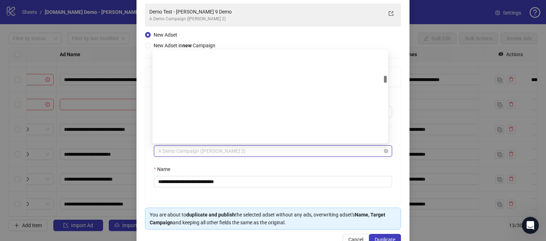
scroll to position [467, 0]
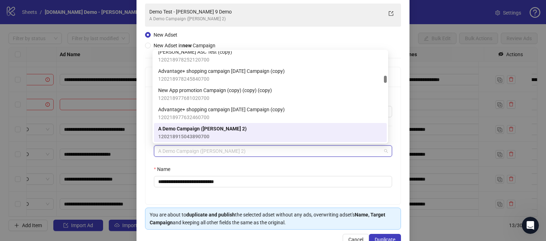
click at [147, 132] on div "**********" at bounding box center [272, 146] width 255 height 118
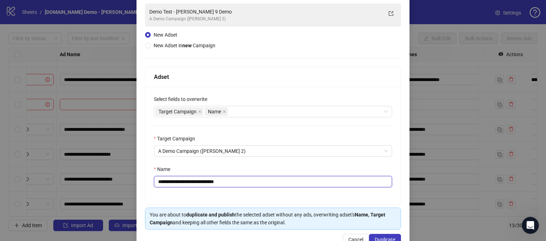
click at [247, 183] on input "**********" at bounding box center [273, 181] width 238 height 11
drag, startPoint x: 246, startPoint y: 183, endPoint x: 220, endPoint y: 179, distance: 26.2
click at [220, 179] on input "**********" at bounding box center [273, 181] width 238 height 11
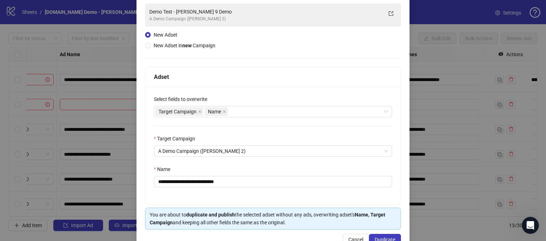
click at [255, 81] on div "Adset" at bounding box center [273, 76] width 238 height 9
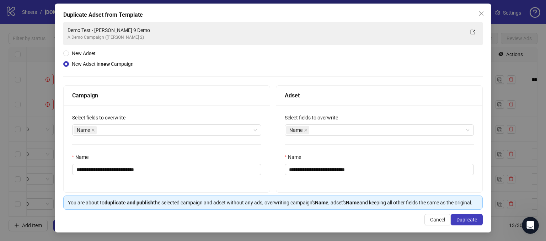
scroll to position [39, 0]
click at [128, 125] on div "Name" at bounding box center [163, 130] width 179 height 10
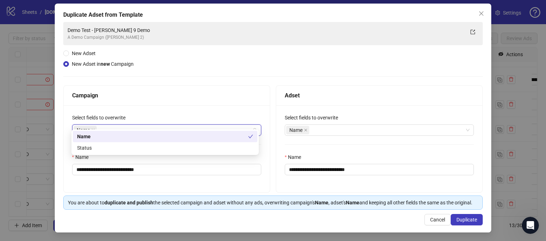
click at [156, 92] on div "Campaign" at bounding box center [166, 95] width 189 height 9
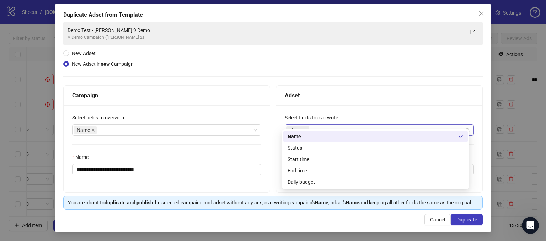
click at [316, 125] on div "Name" at bounding box center [375, 130] width 179 height 10
click at [331, 76] on div at bounding box center [273, 76] width 420 height 0
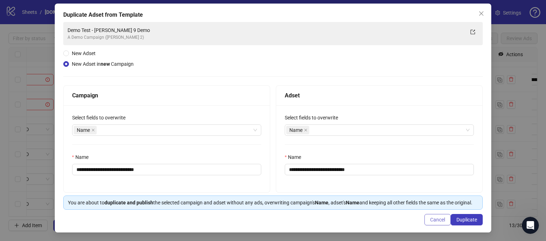
click at [430, 220] on span "Cancel" at bounding box center [437, 220] width 15 height 6
